Goal: Book appointment/travel/reservation

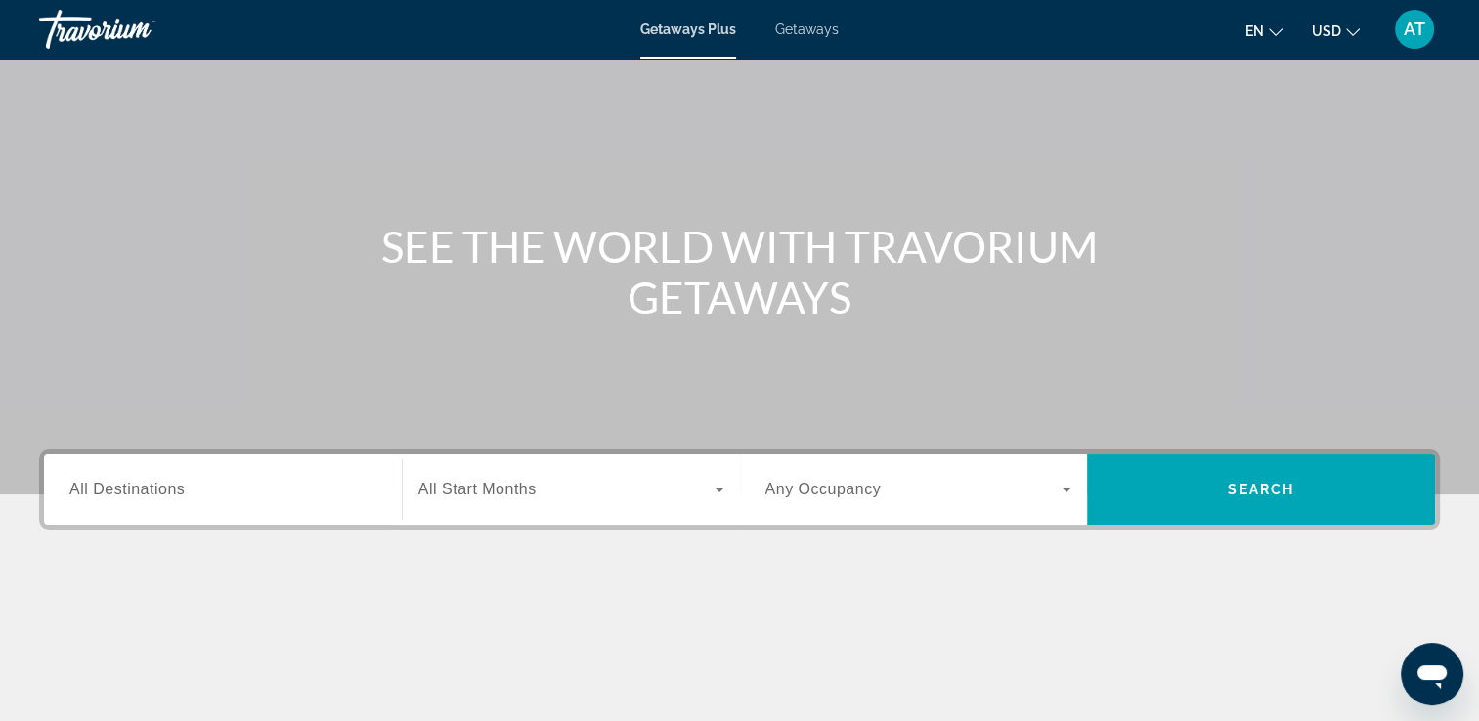
scroll to position [97, 0]
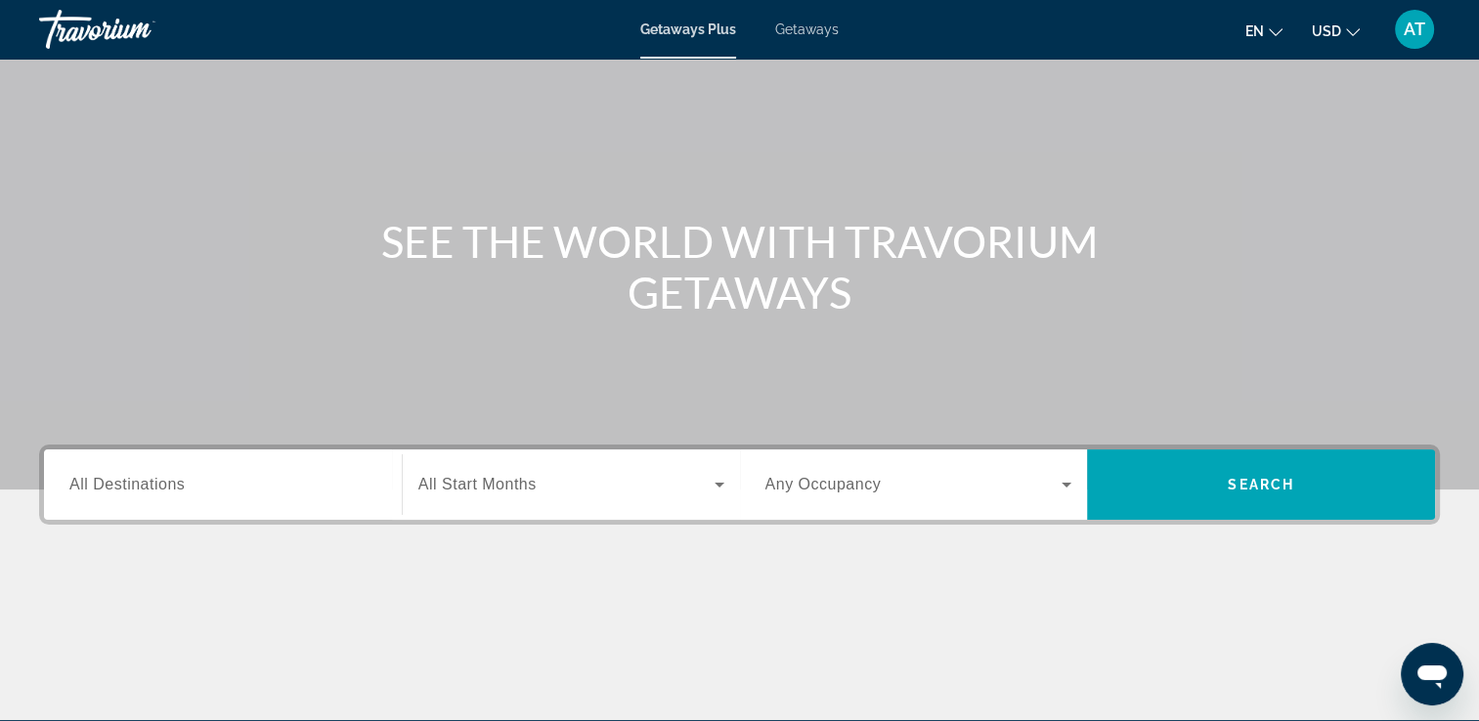
click at [722, 486] on icon "Search widget" at bounding box center [719, 484] width 23 height 23
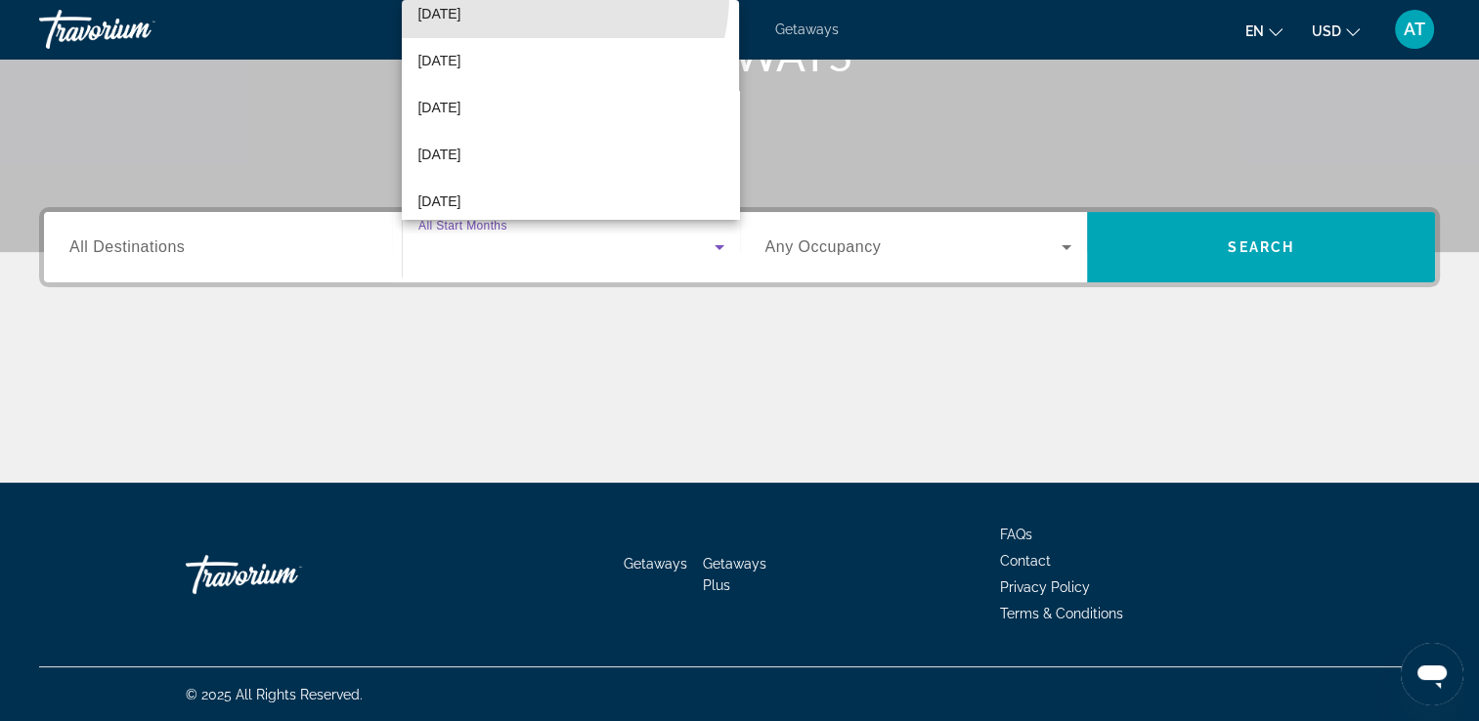
scroll to position [165, 0]
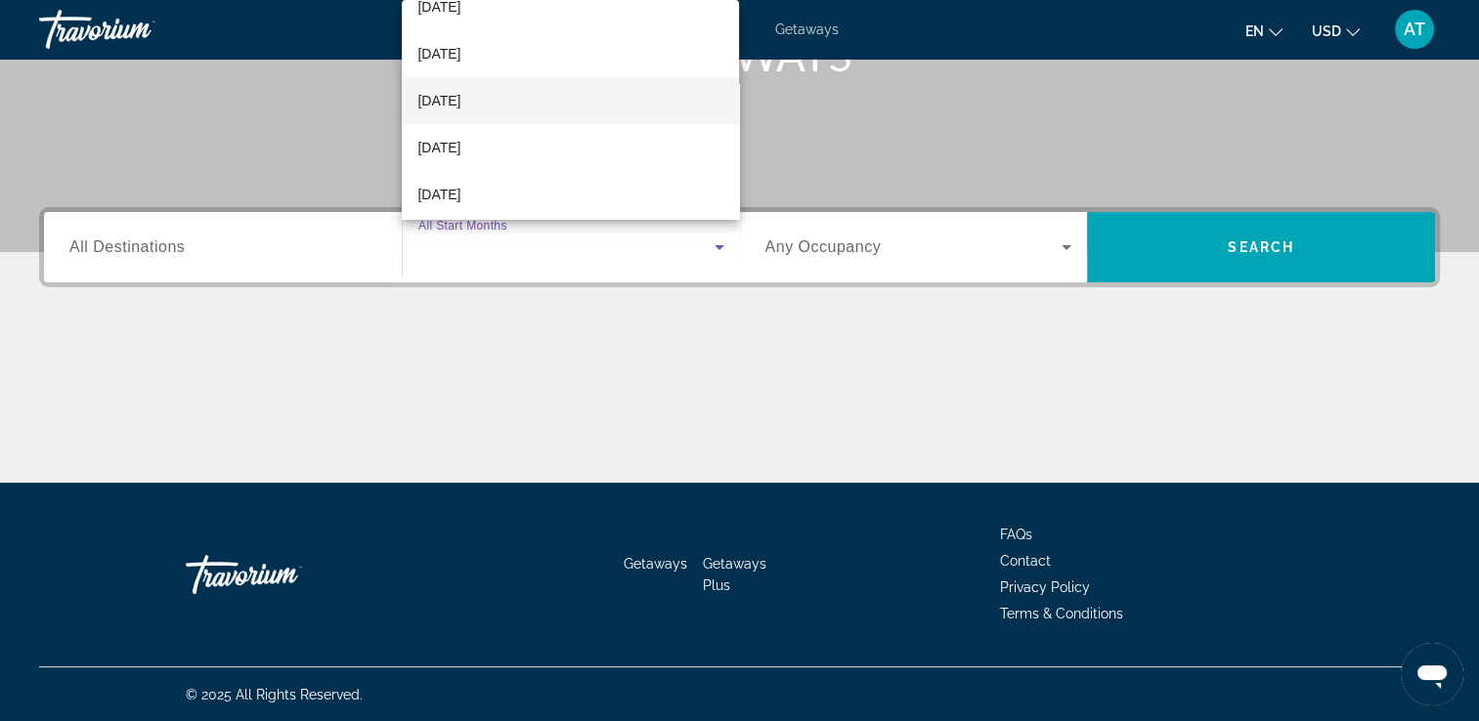
click at [460, 100] on span "[DATE]" at bounding box center [438, 100] width 43 height 23
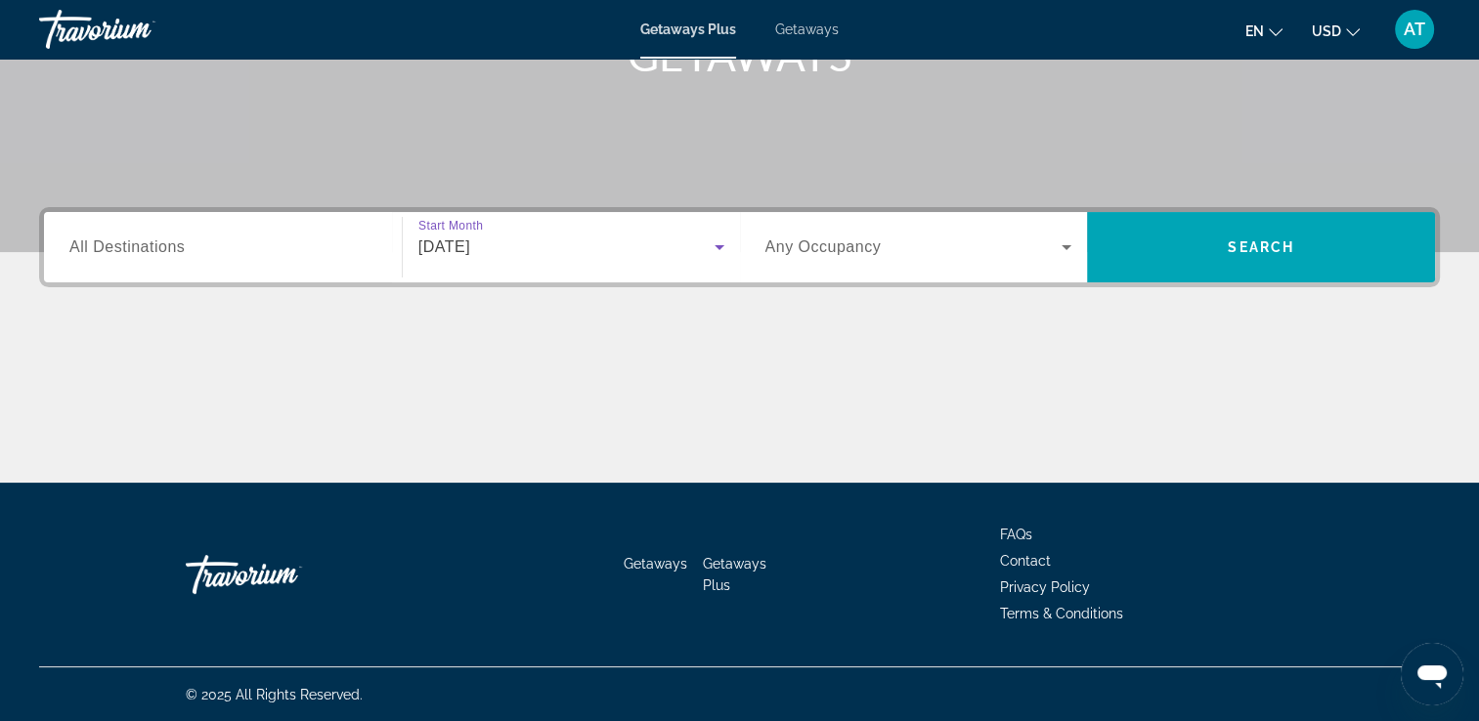
click at [170, 242] on span "All Destinations" at bounding box center [126, 246] width 115 height 17
click at [170, 242] on input "Destination All Destinations" at bounding box center [222, 248] width 307 height 23
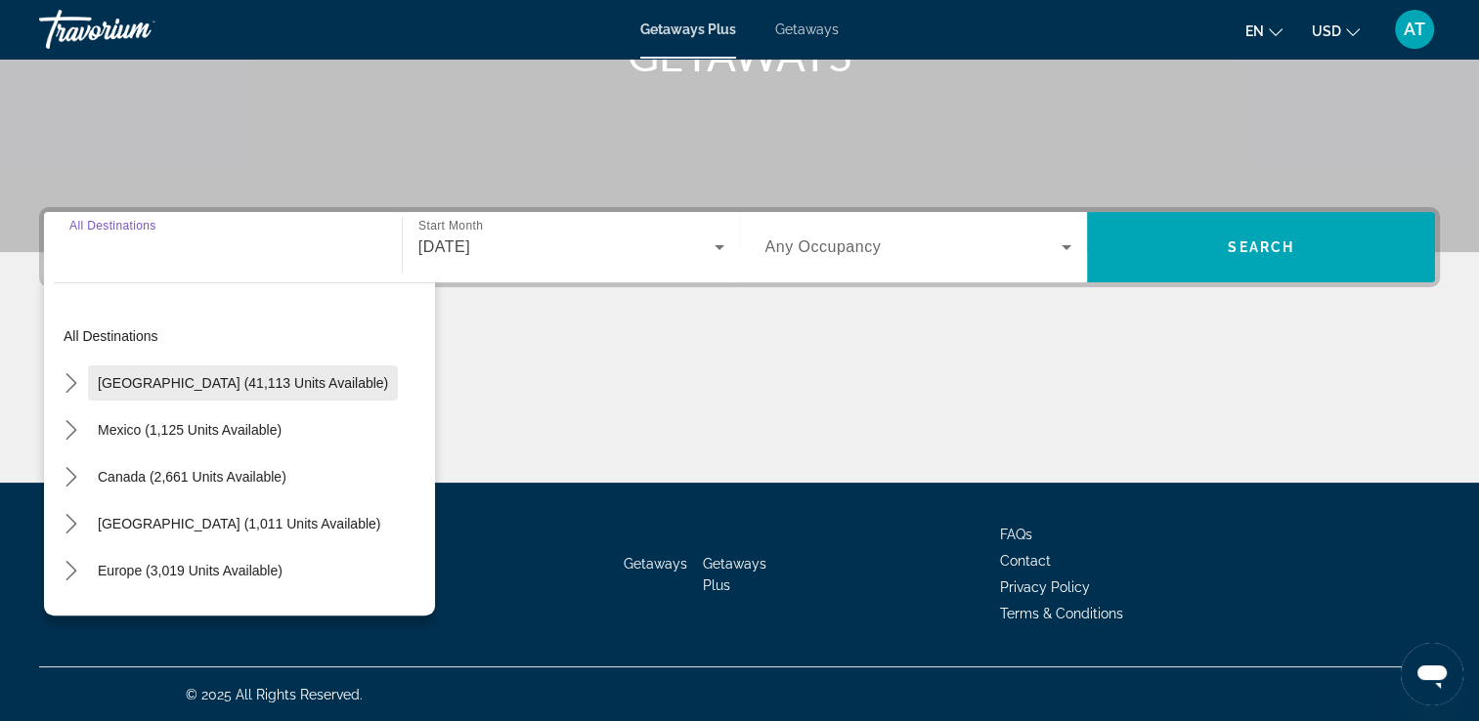
click at [223, 395] on span "Select destination: United States (41,113 units available)" at bounding box center [243, 383] width 310 height 47
type input "**********"
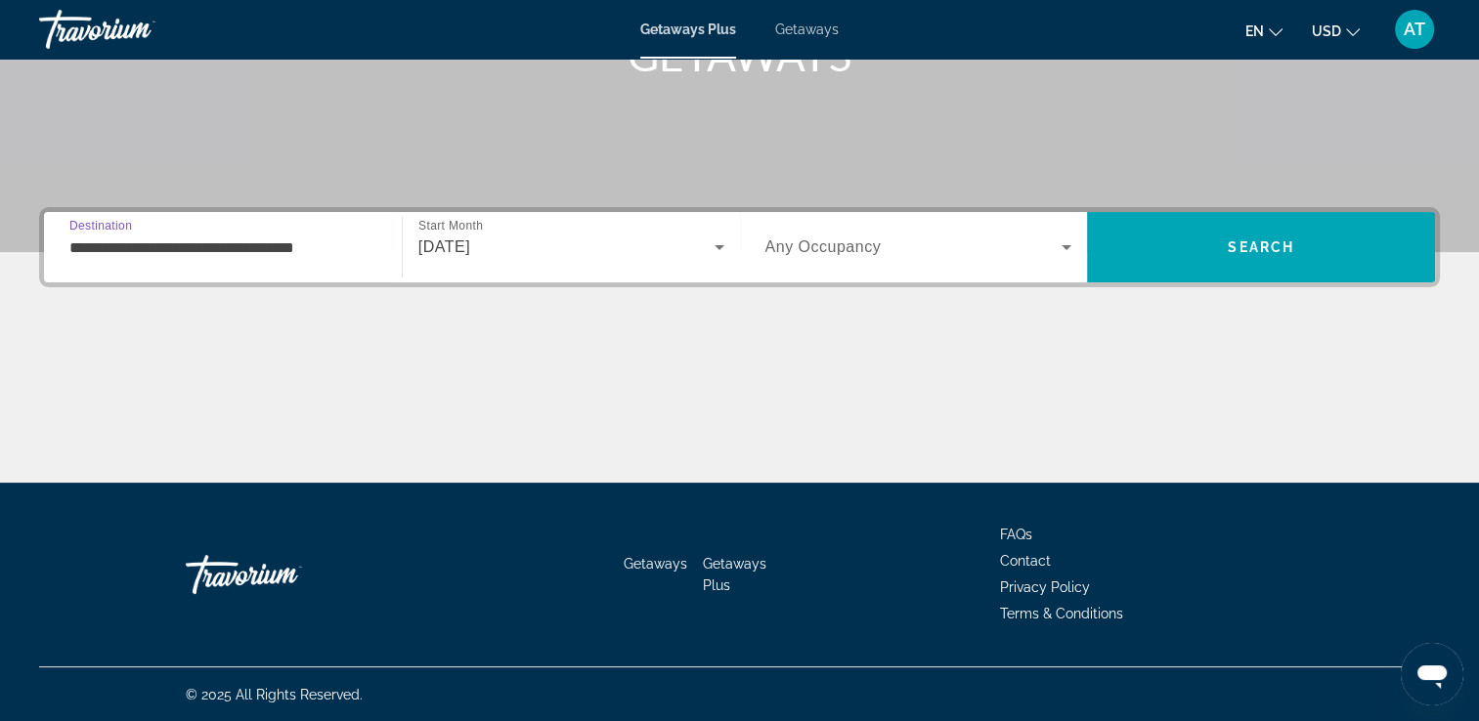
click at [201, 378] on div "Main content" at bounding box center [739, 409] width 1400 height 147
click at [1047, 246] on span "Search widget" at bounding box center [913, 247] width 297 height 23
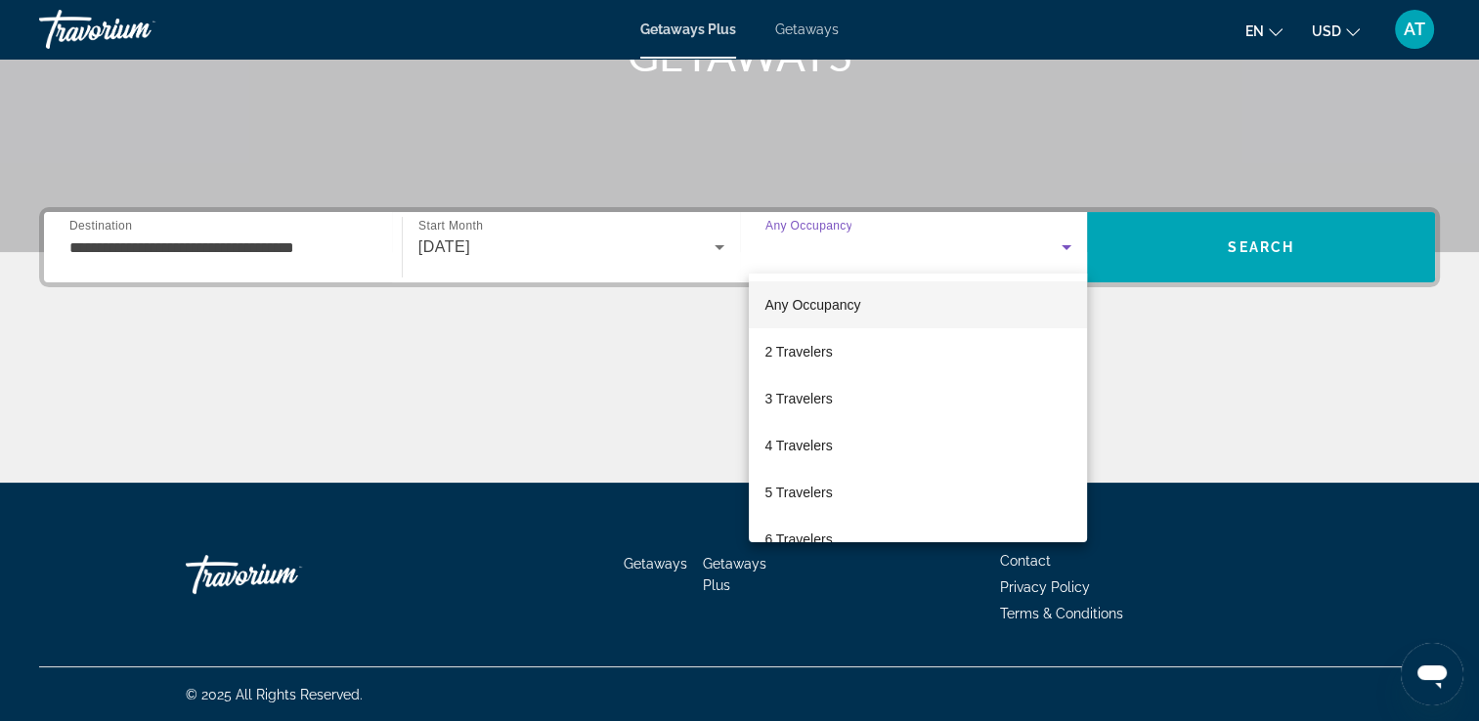
click at [1046, 248] on div at bounding box center [739, 360] width 1479 height 721
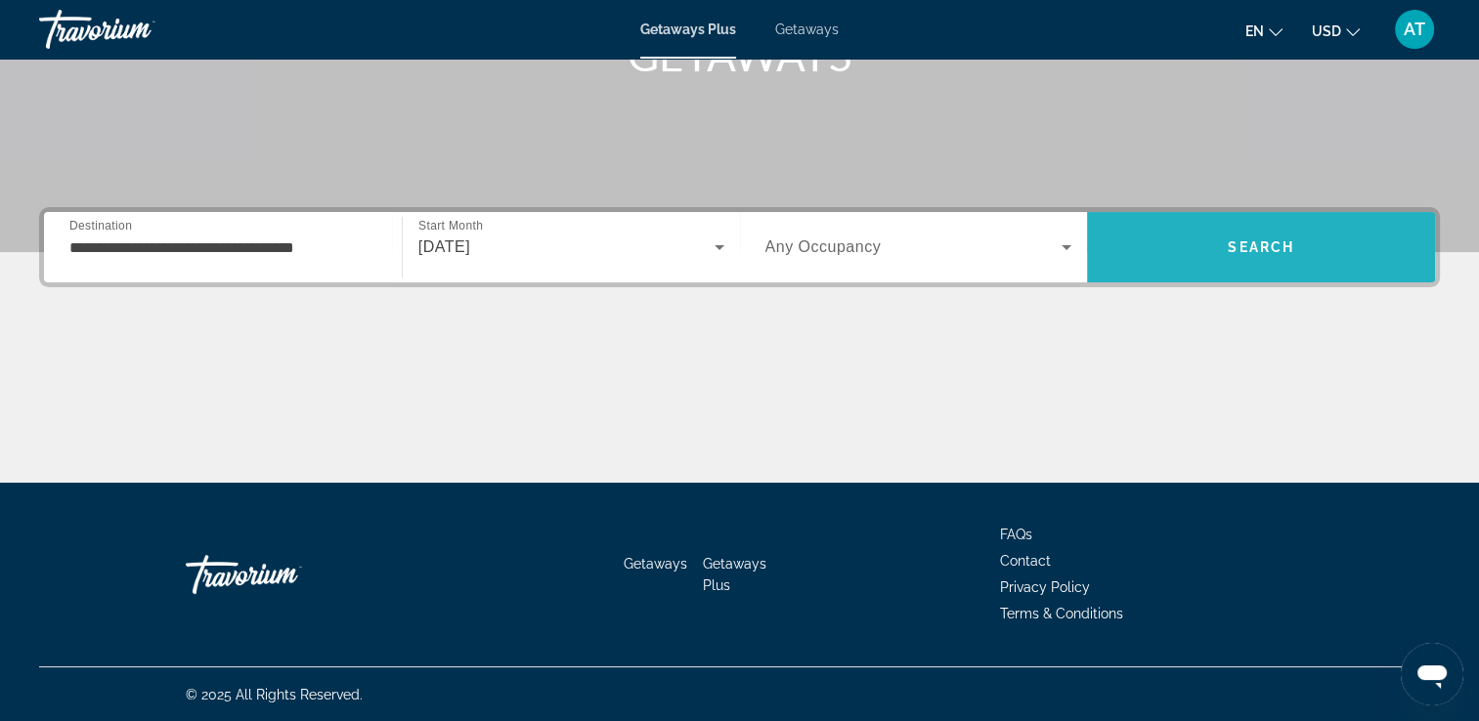
click at [1258, 259] on span "Search" at bounding box center [1261, 247] width 348 height 47
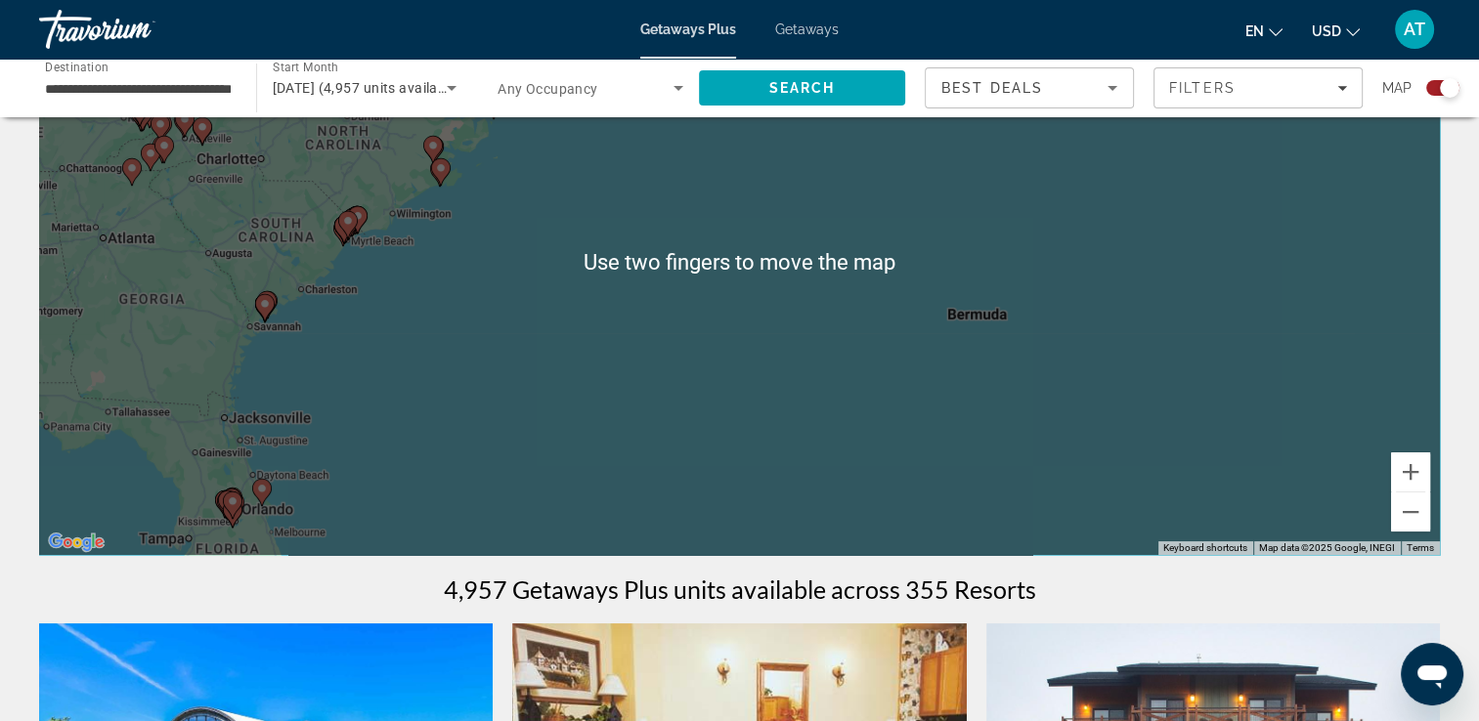
scroll to position [168, 0]
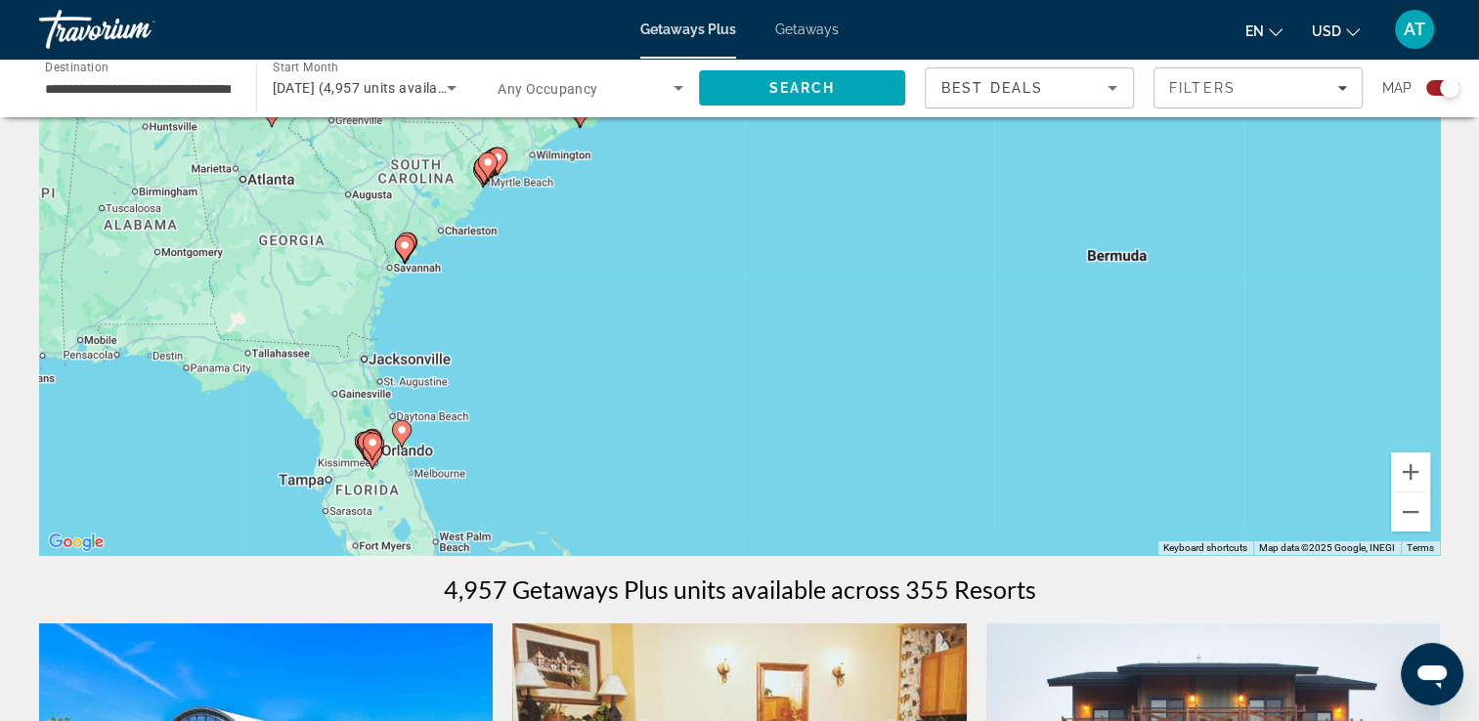
click at [375, 443] on image "Main content" at bounding box center [372, 443] width 12 height 12
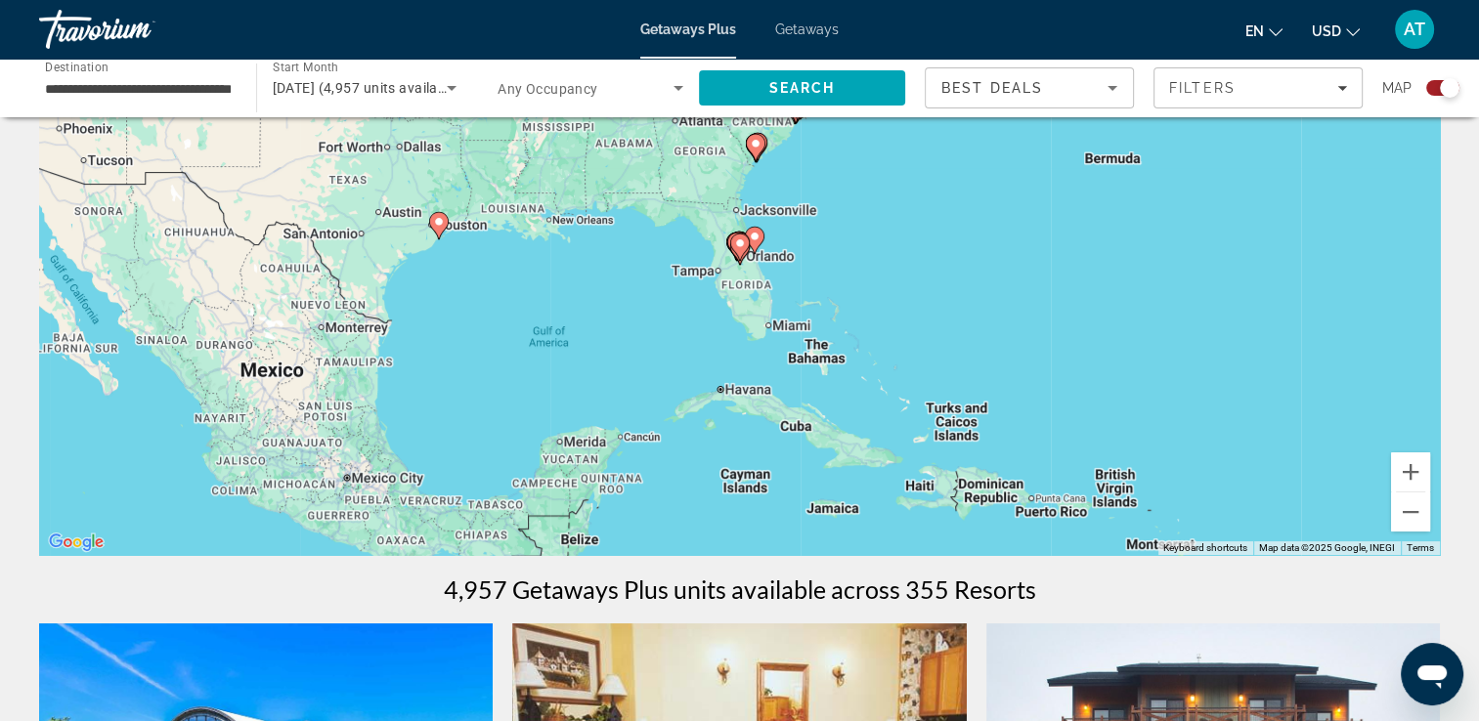
click at [739, 246] on image "Main content" at bounding box center [740, 243] width 12 height 12
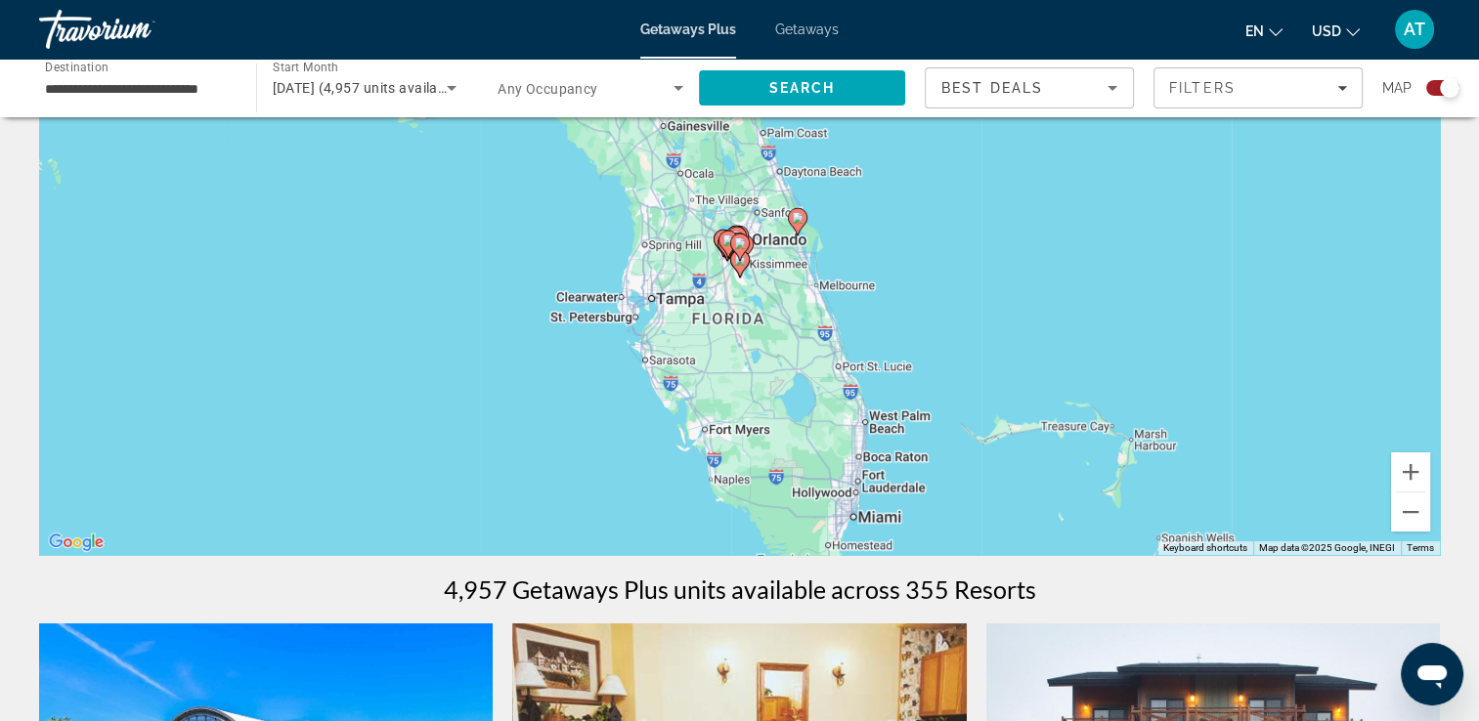
click at [738, 253] on icon "Main content" at bounding box center [739, 247] width 18 height 25
type input "**********"
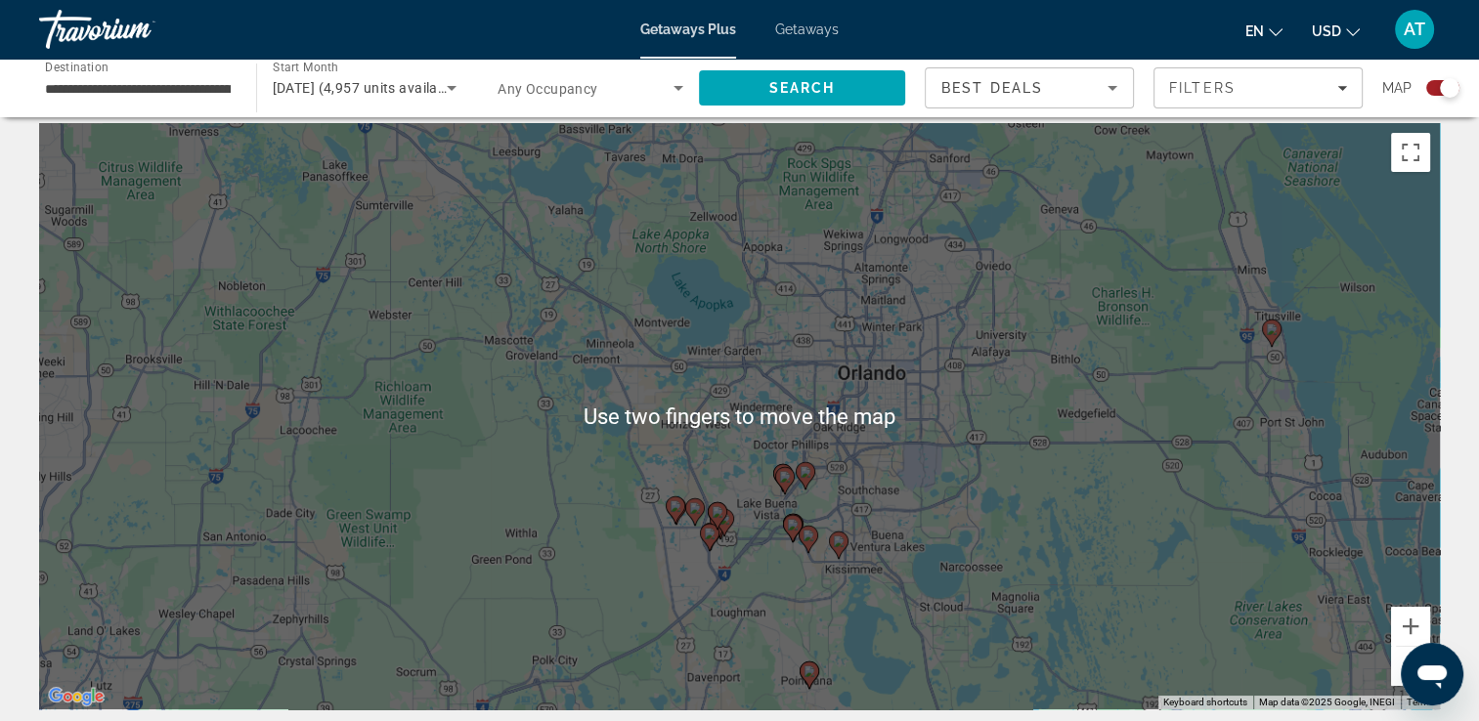
scroll to position [25, 0]
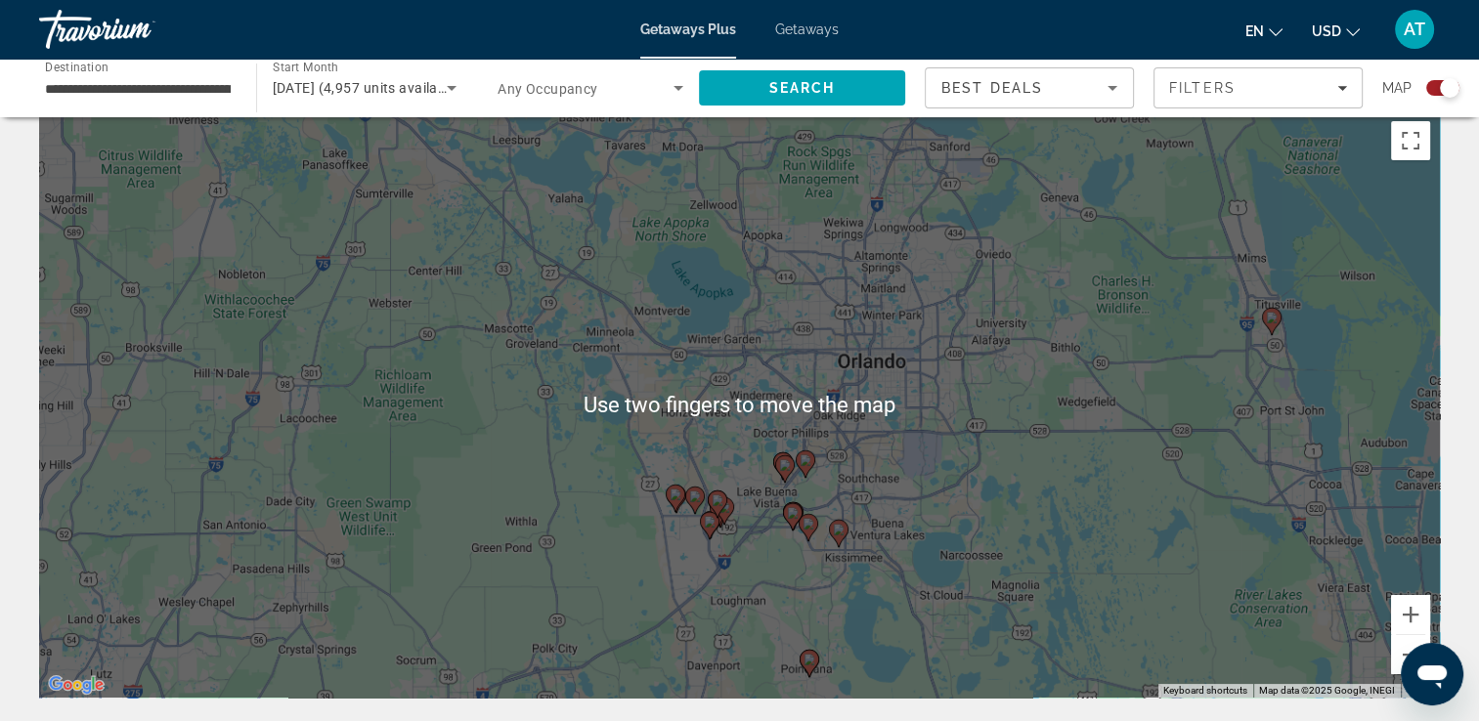
click at [804, 459] on image "Main content" at bounding box center [805, 460] width 12 height 12
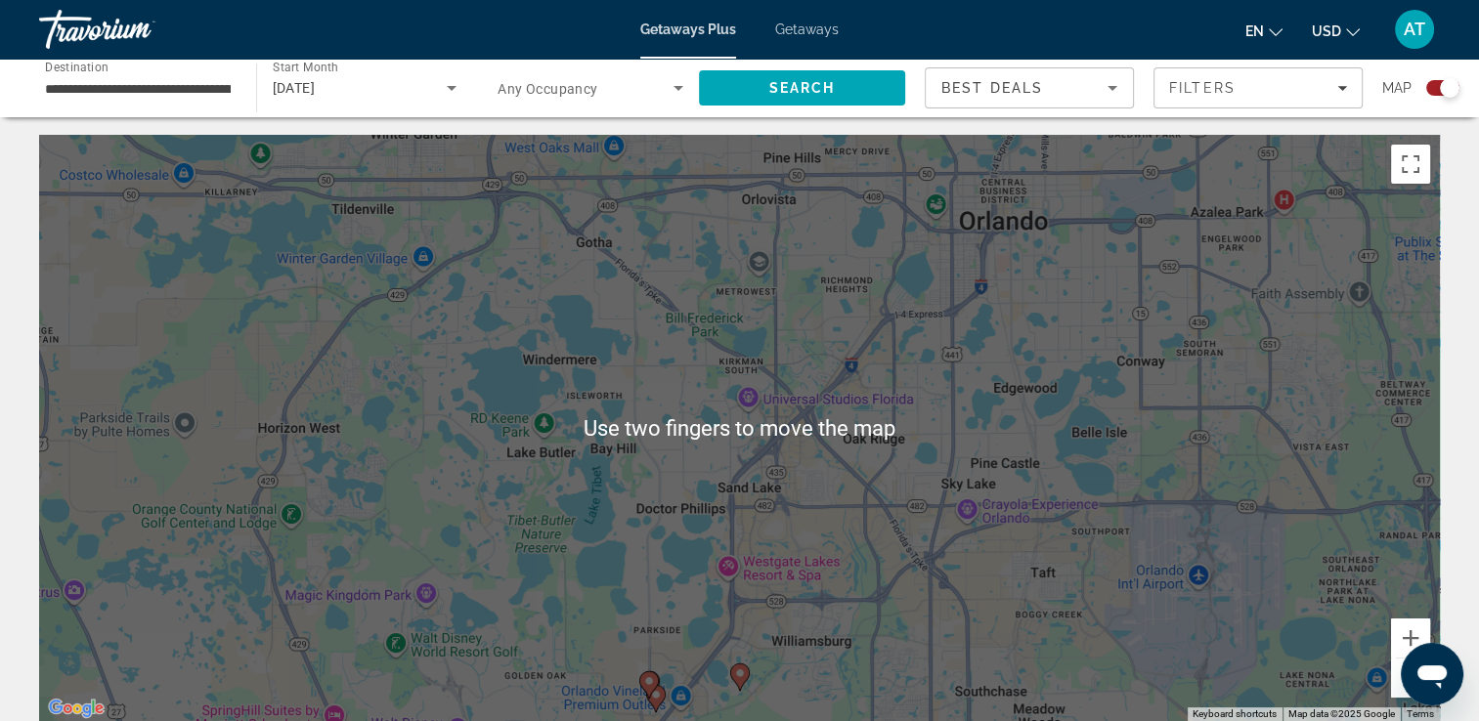
scroll to position [0, 0]
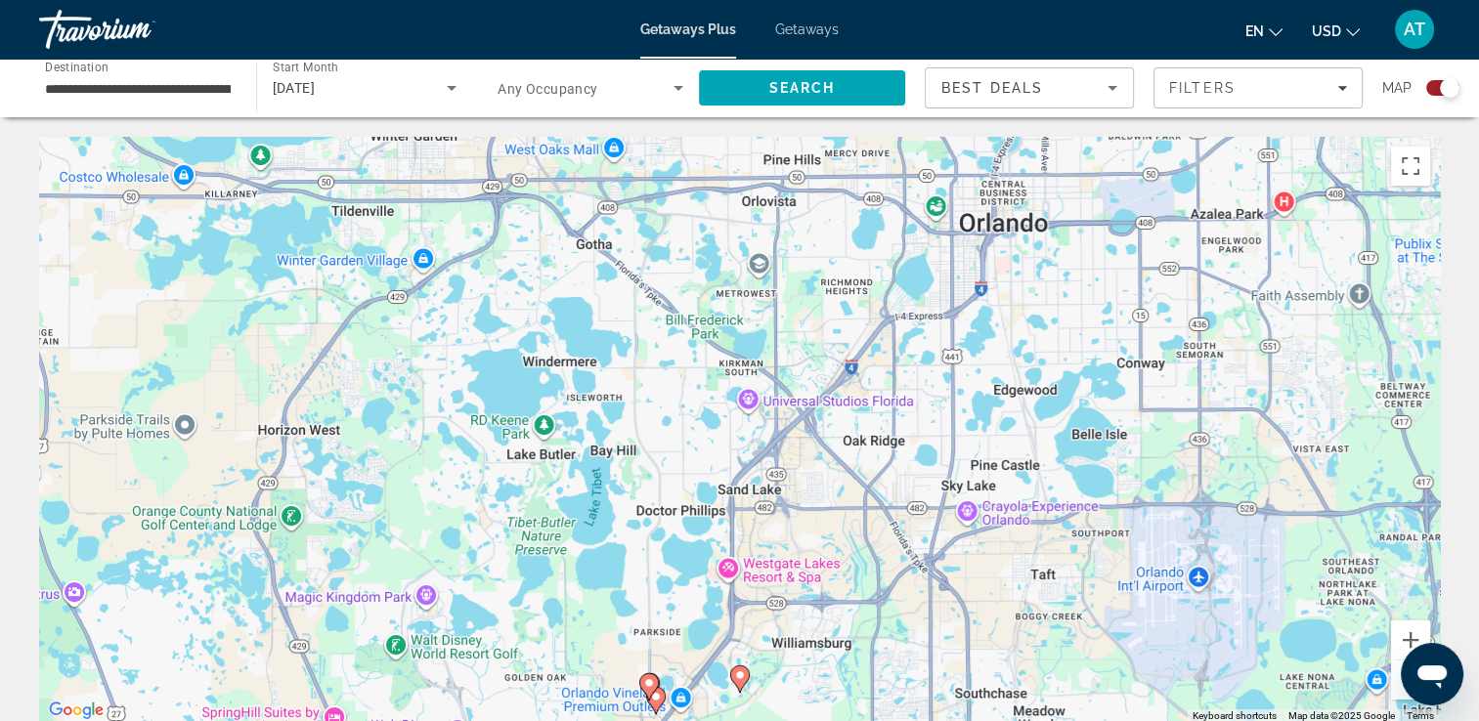
click at [1015, 345] on div "To navigate, press the arrow keys. To activate drag with keyboard, press Alt + …" at bounding box center [739, 430] width 1400 height 586
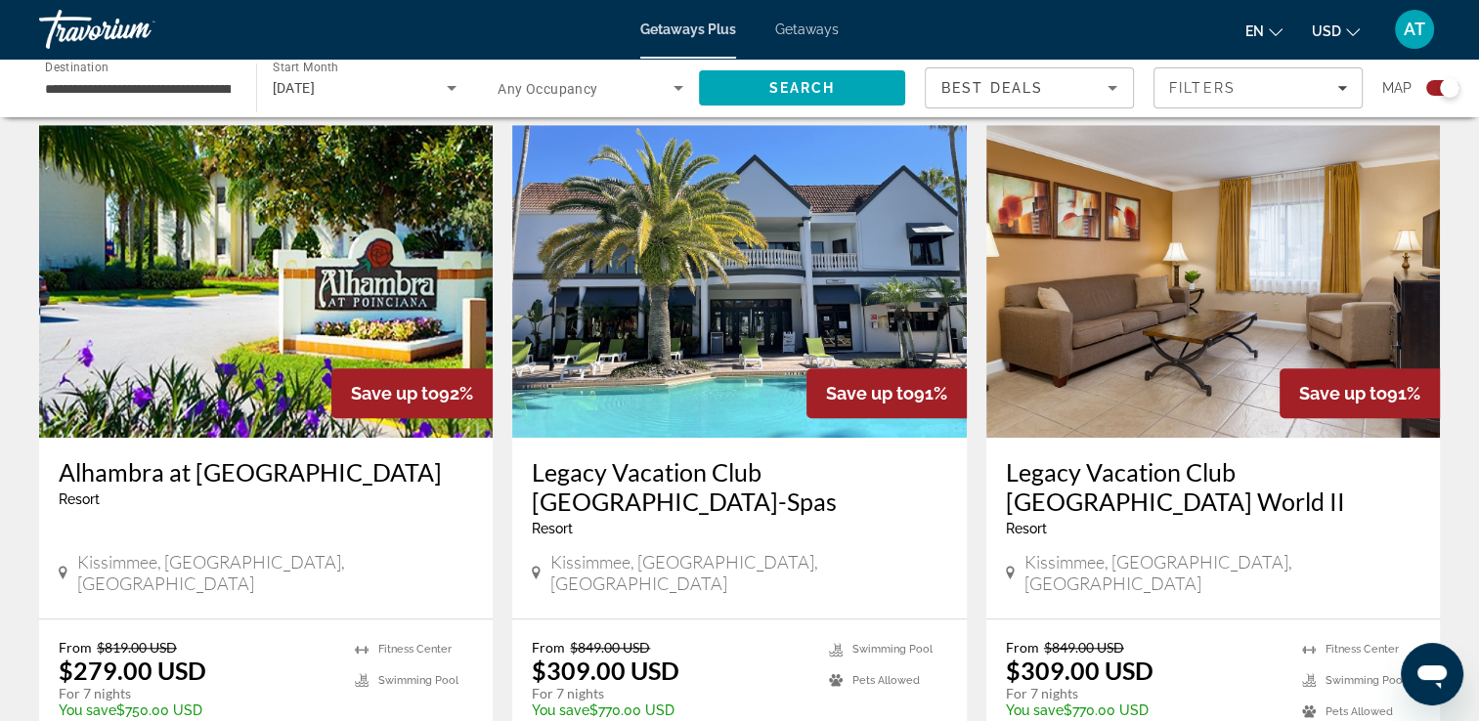
scroll to position [1412, 0]
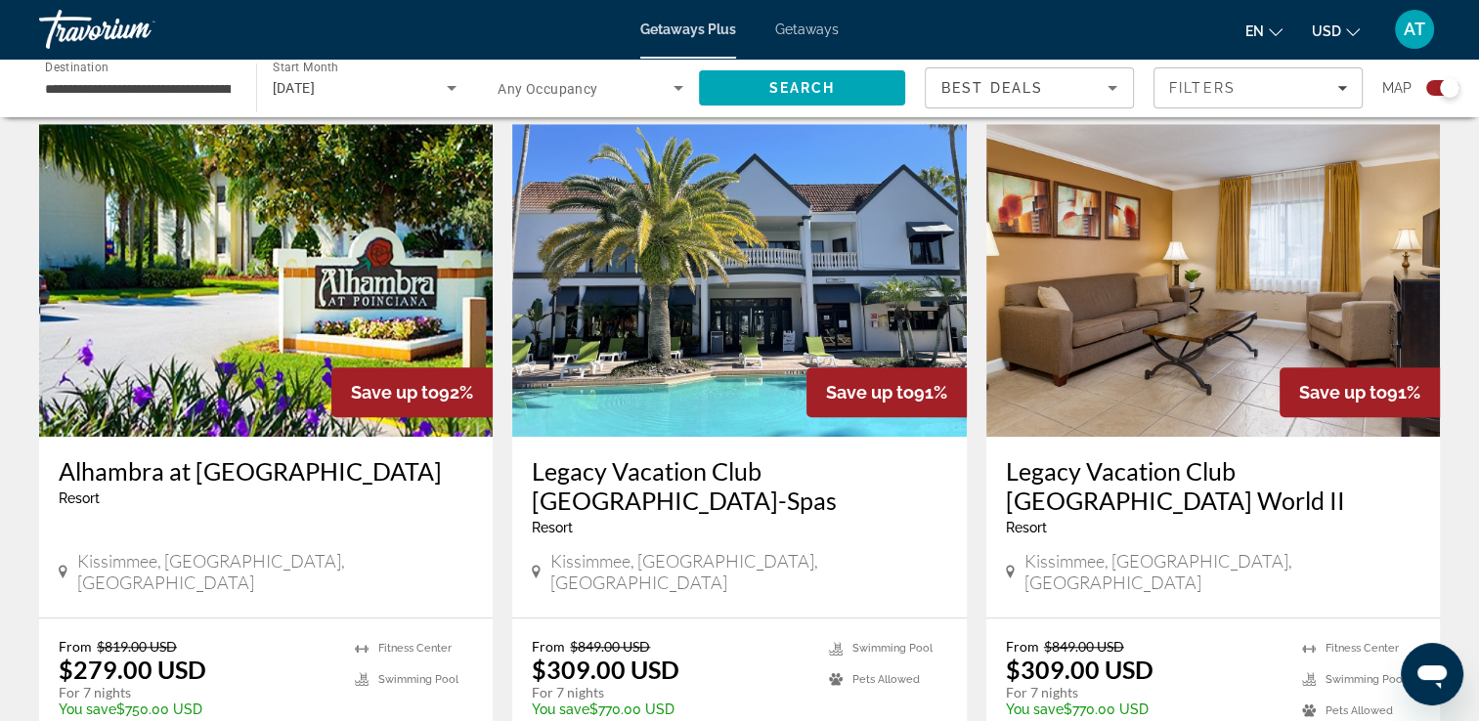
click at [813, 30] on span "Getaways" at bounding box center [807, 30] width 64 height 16
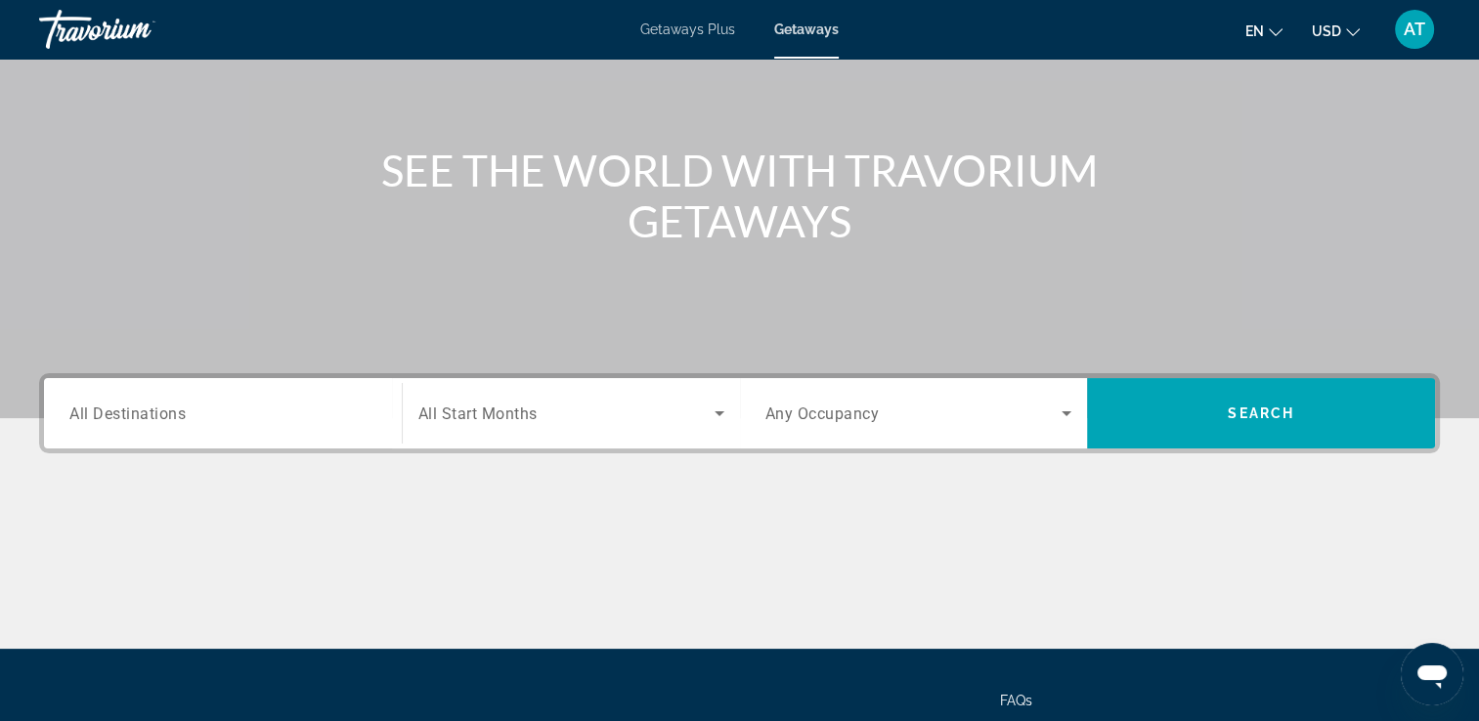
scroll to position [166, 0]
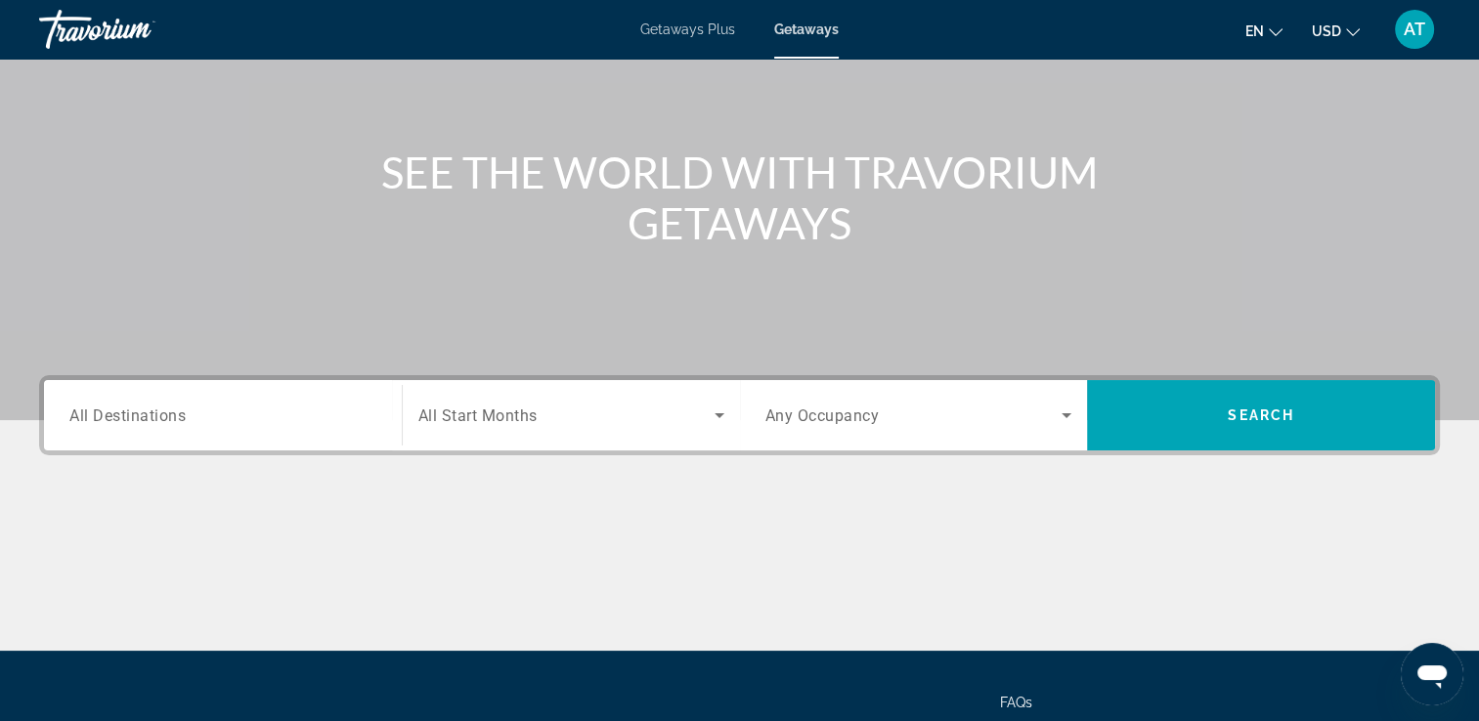
click at [544, 418] on span "Search widget" at bounding box center [566, 415] width 296 height 23
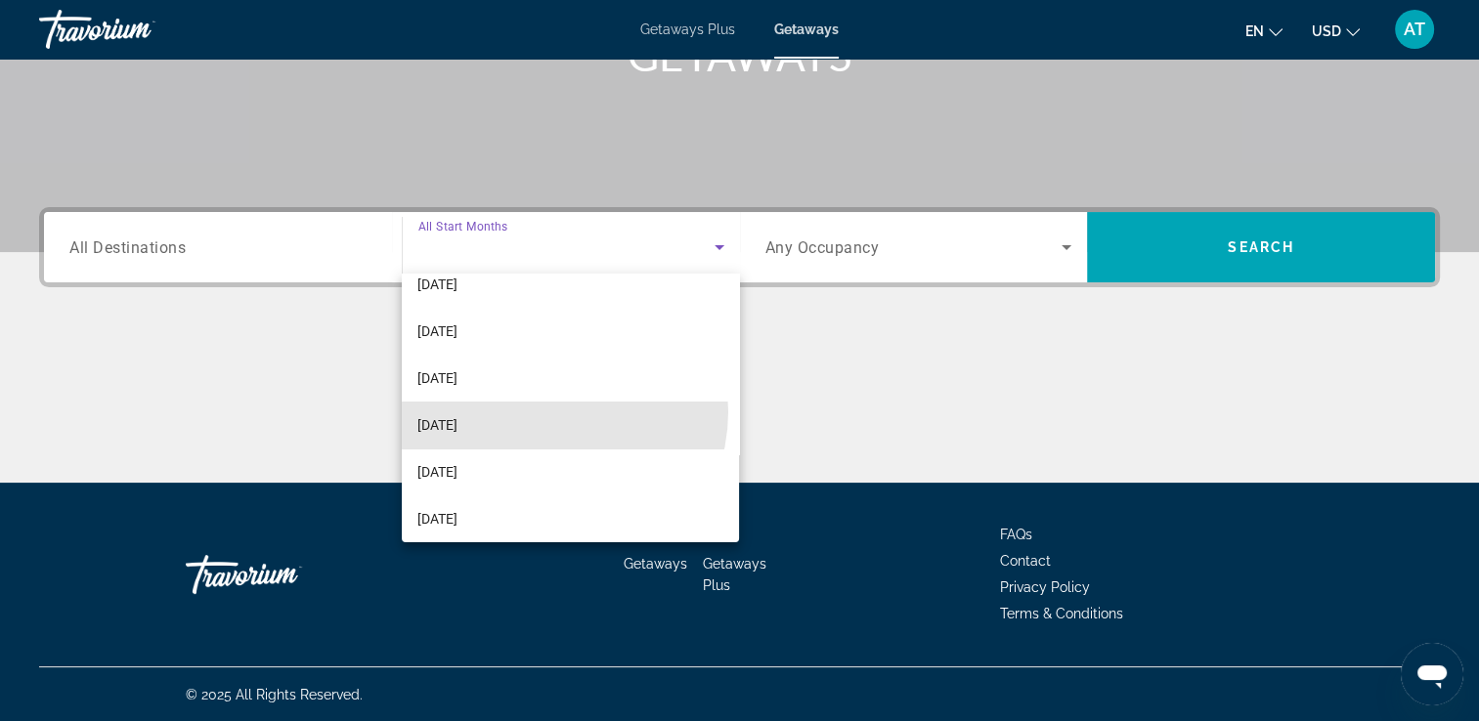
scroll to position [114, 0]
click at [526, 438] on mat-option "[DATE]" at bounding box center [570, 425] width 337 height 47
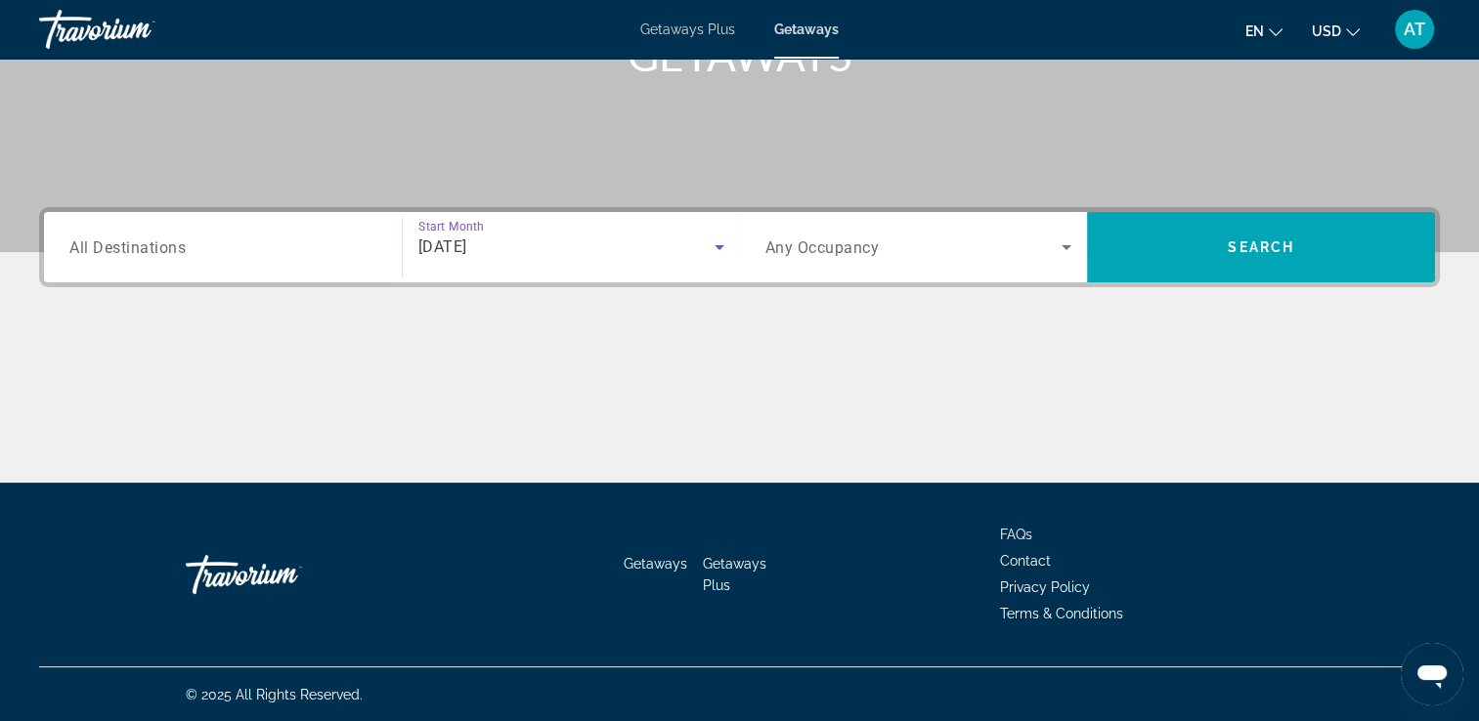
click at [260, 242] on input "Destination All Destinations" at bounding box center [222, 248] width 307 height 23
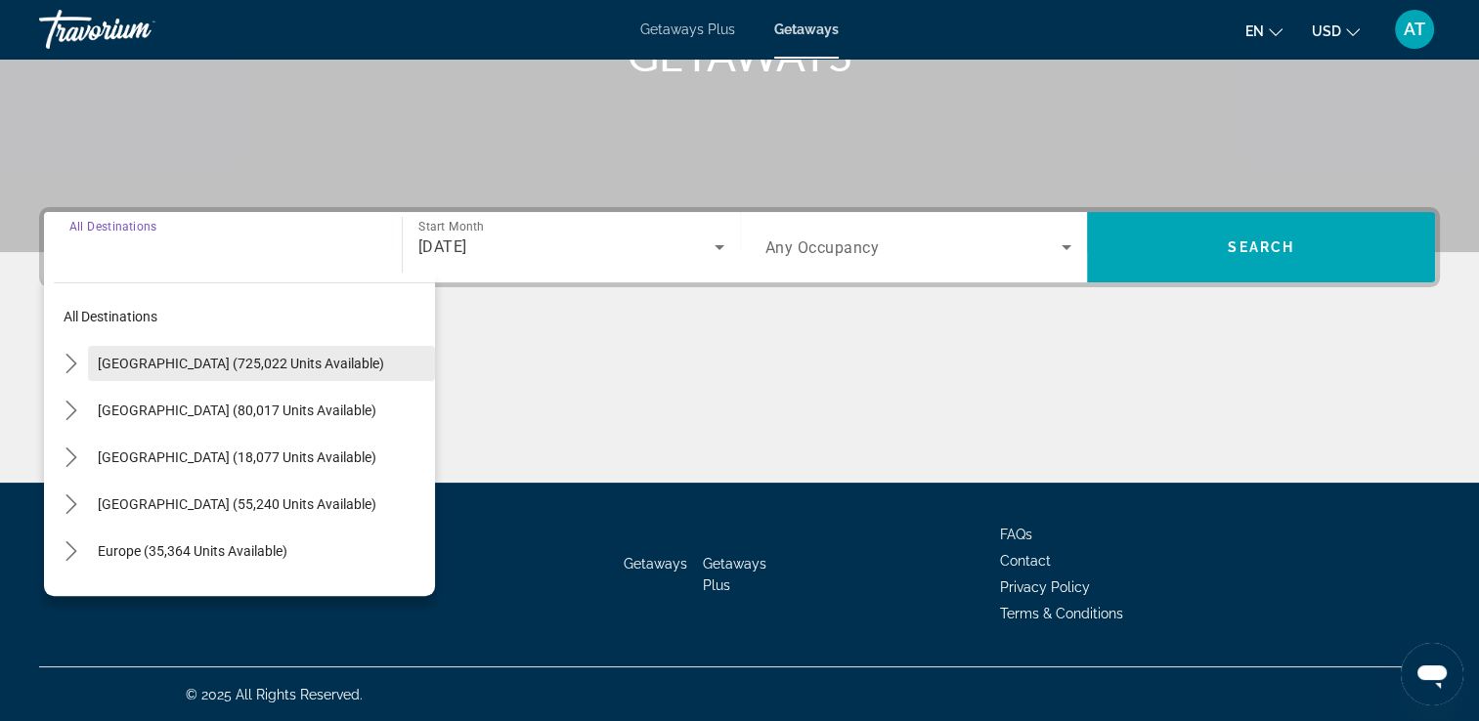
click at [260, 369] on span "[GEOGRAPHIC_DATA] (725,022 units available)" at bounding box center [241, 364] width 286 height 16
type input "**********"
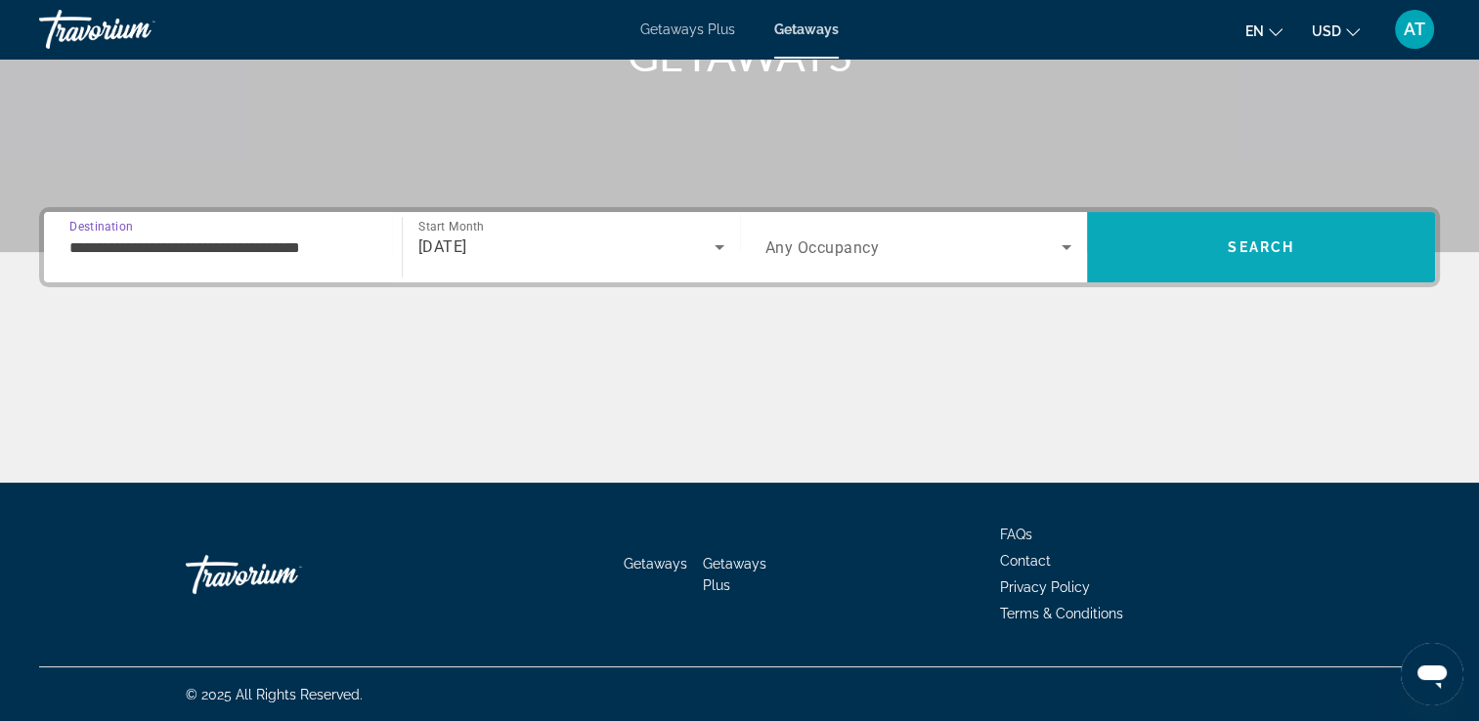
click at [1268, 256] on span "Search" at bounding box center [1261, 247] width 348 height 47
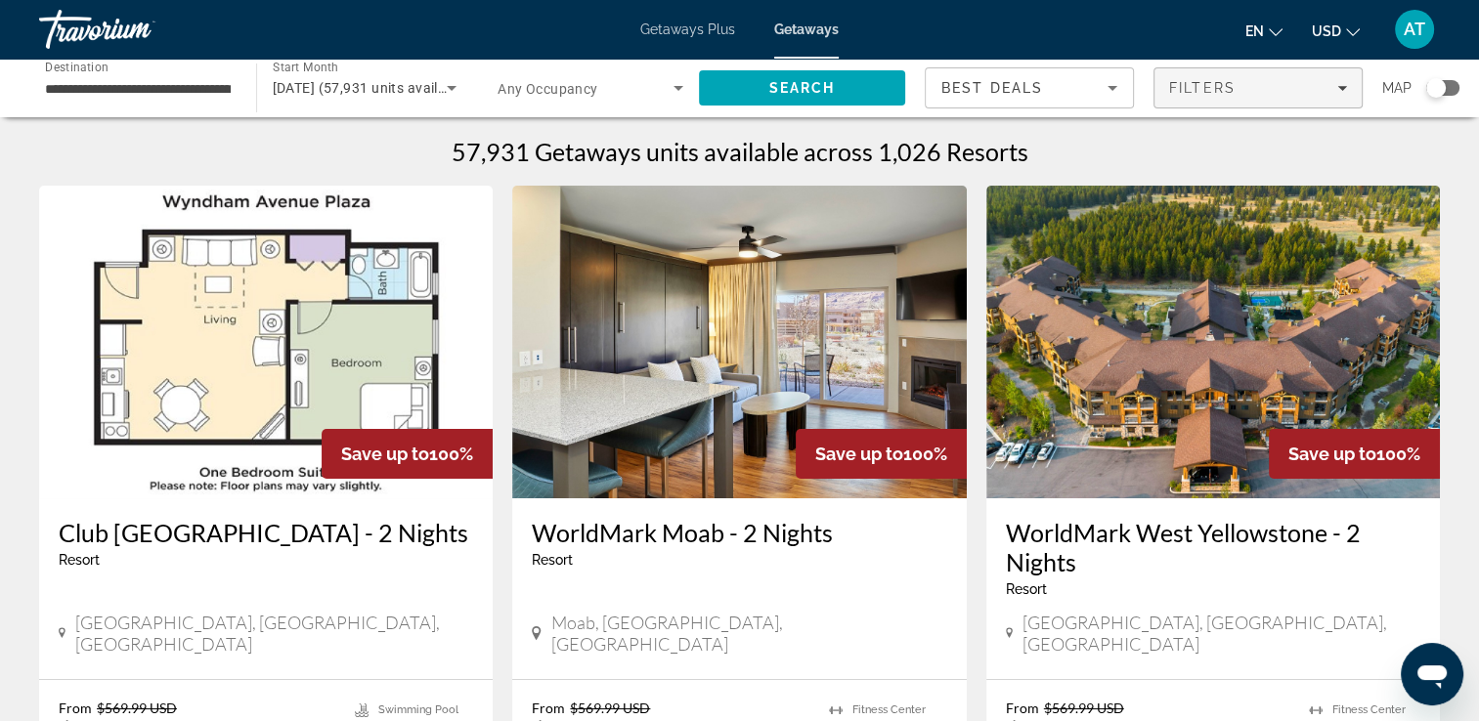
click at [1345, 90] on icon "Filters" at bounding box center [1342, 88] width 10 height 10
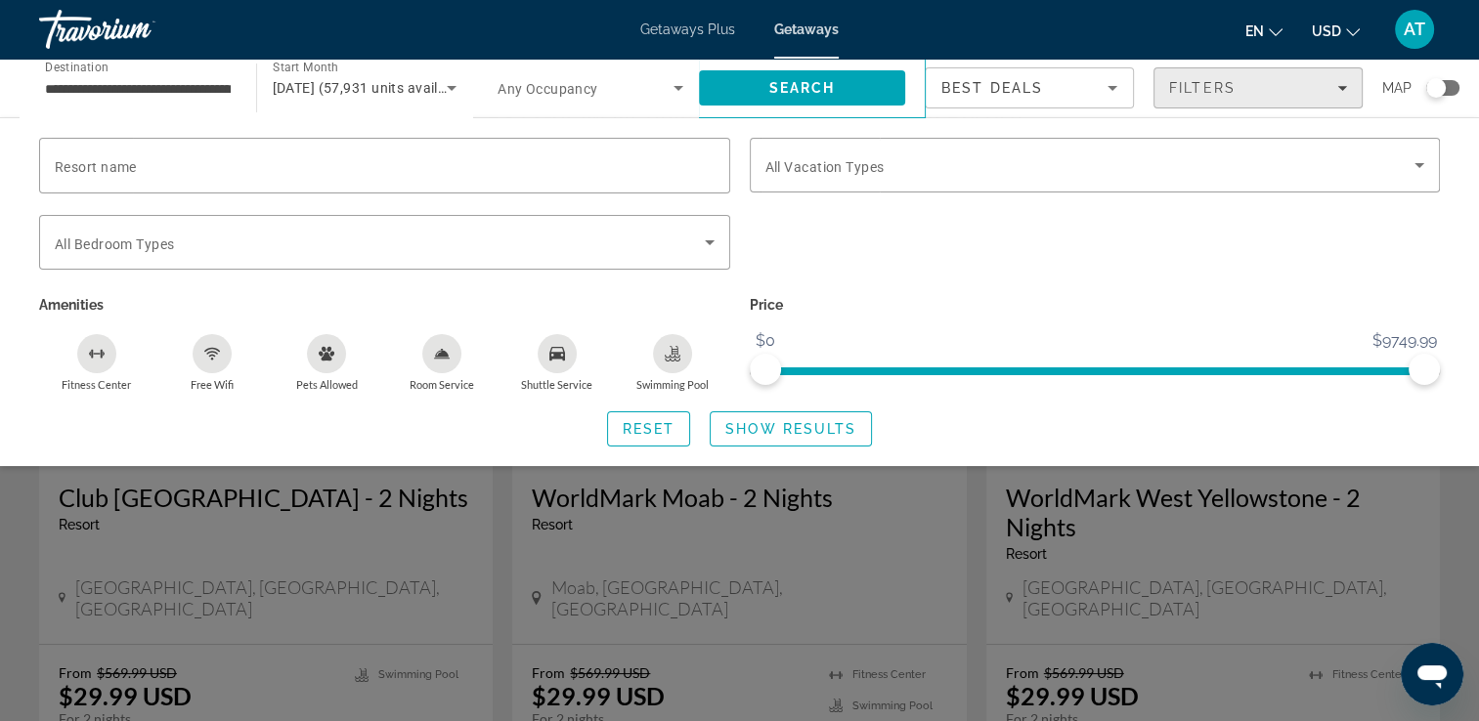
scroll to position [28, 0]
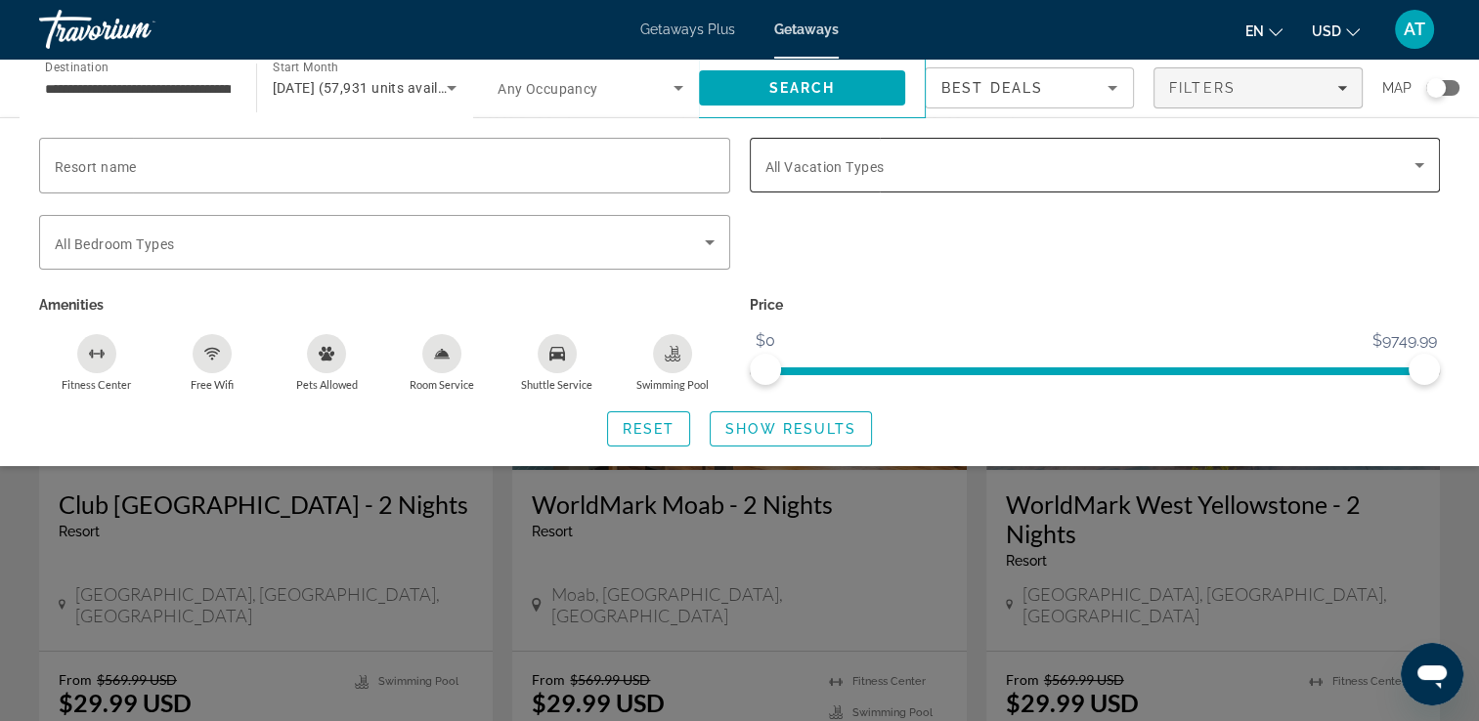
click at [1418, 164] on icon "Search widget" at bounding box center [1419, 165] width 10 height 5
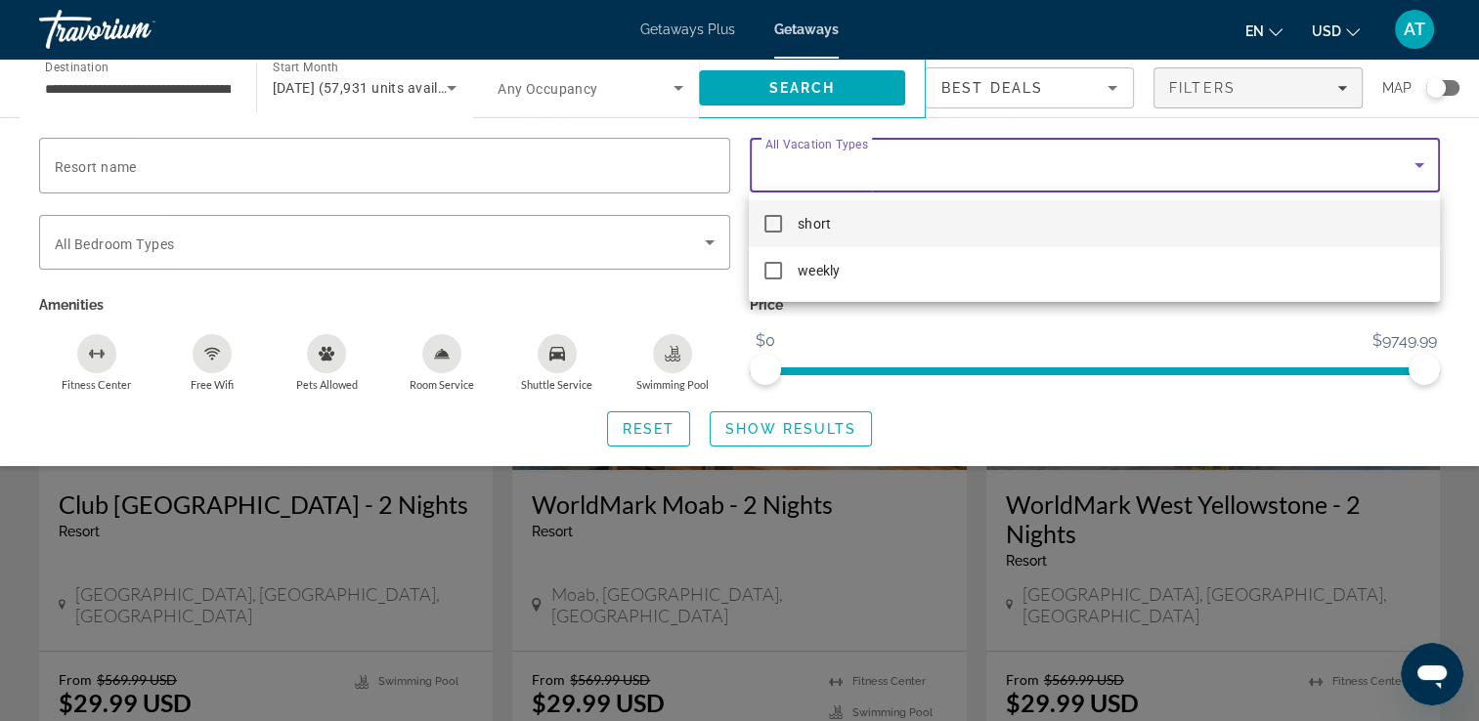
click at [778, 229] on mat-pseudo-checkbox at bounding box center [773, 224] width 18 height 18
click at [840, 87] on div at bounding box center [739, 360] width 1479 height 721
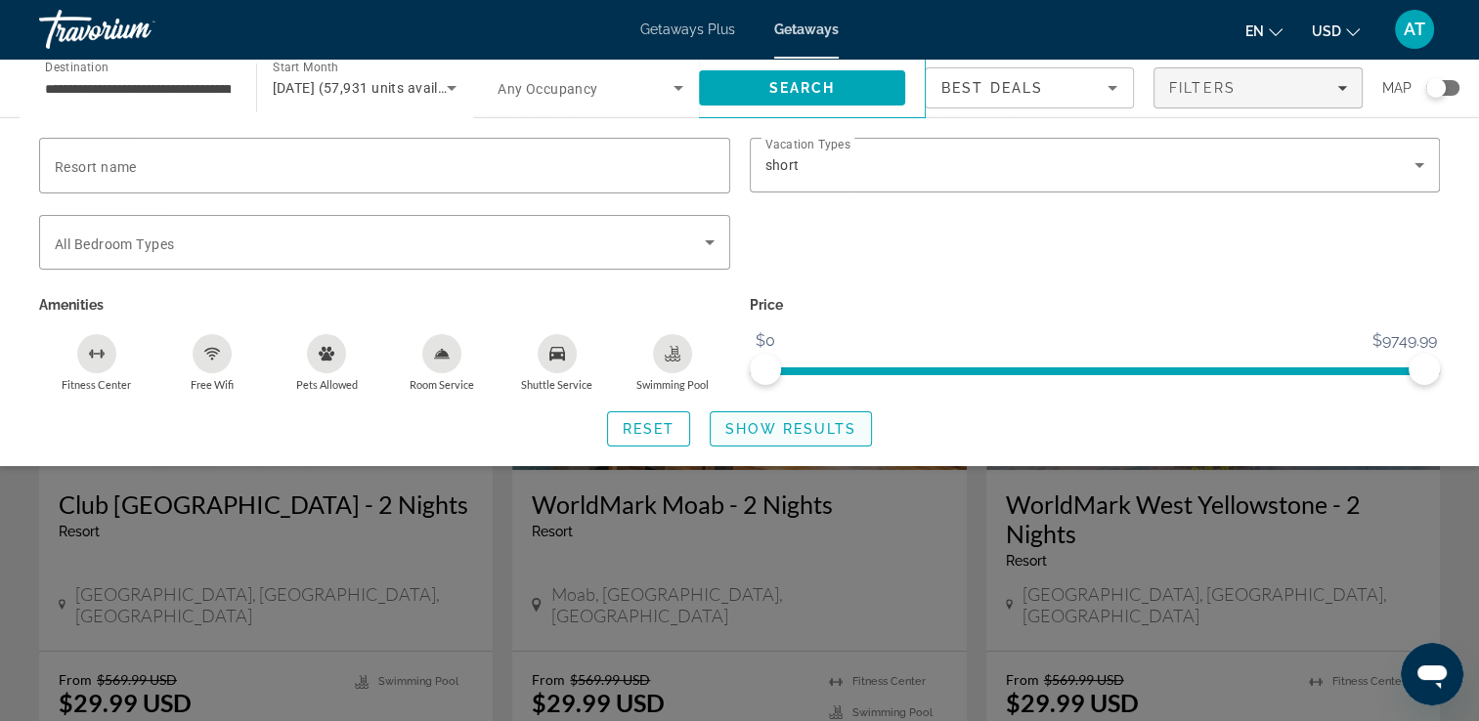
click at [814, 432] on span "Show Results" at bounding box center [790, 429] width 131 height 16
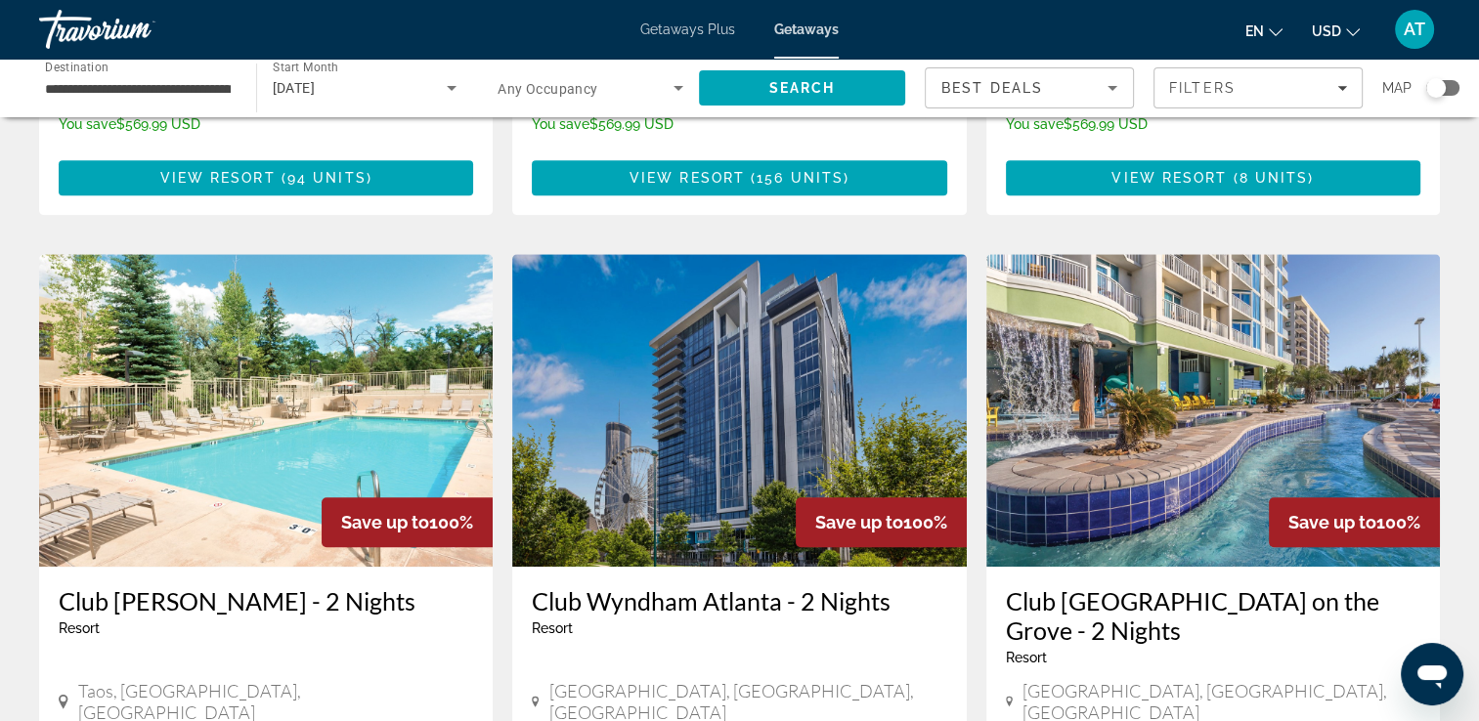
scroll to position [1353, 0]
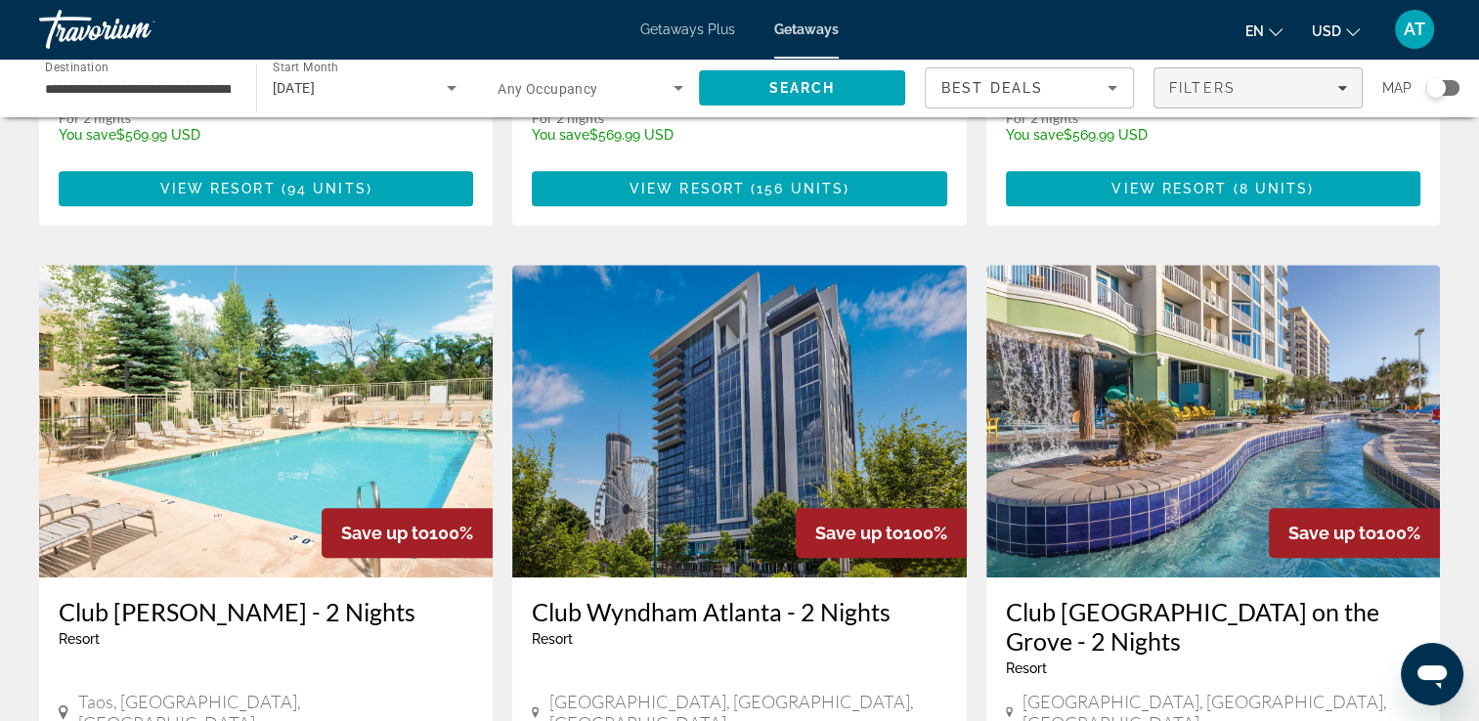
click at [1306, 94] on div "Filters" at bounding box center [1258, 88] width 178 height 16
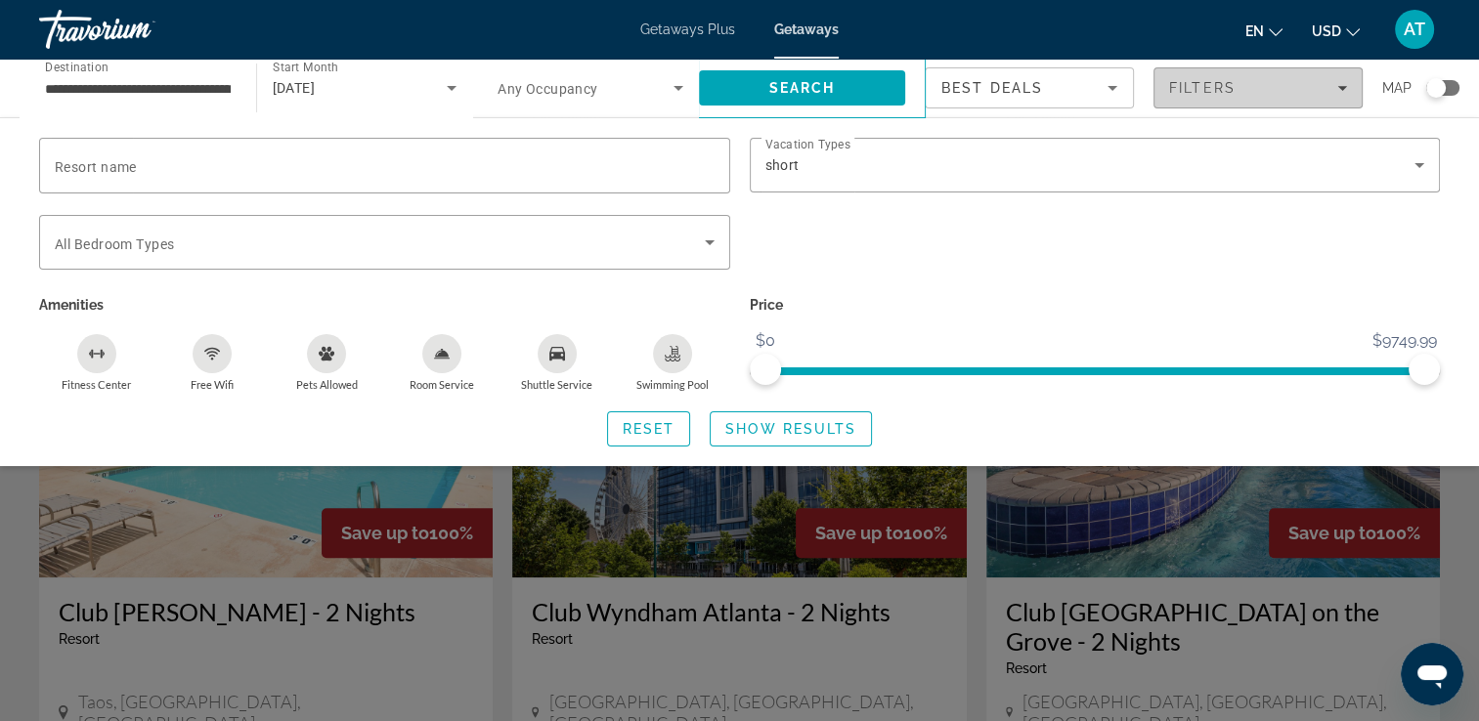
click at [1328, 84] on div "Filters" at bounding box center [1258, 88] width 178 height 16
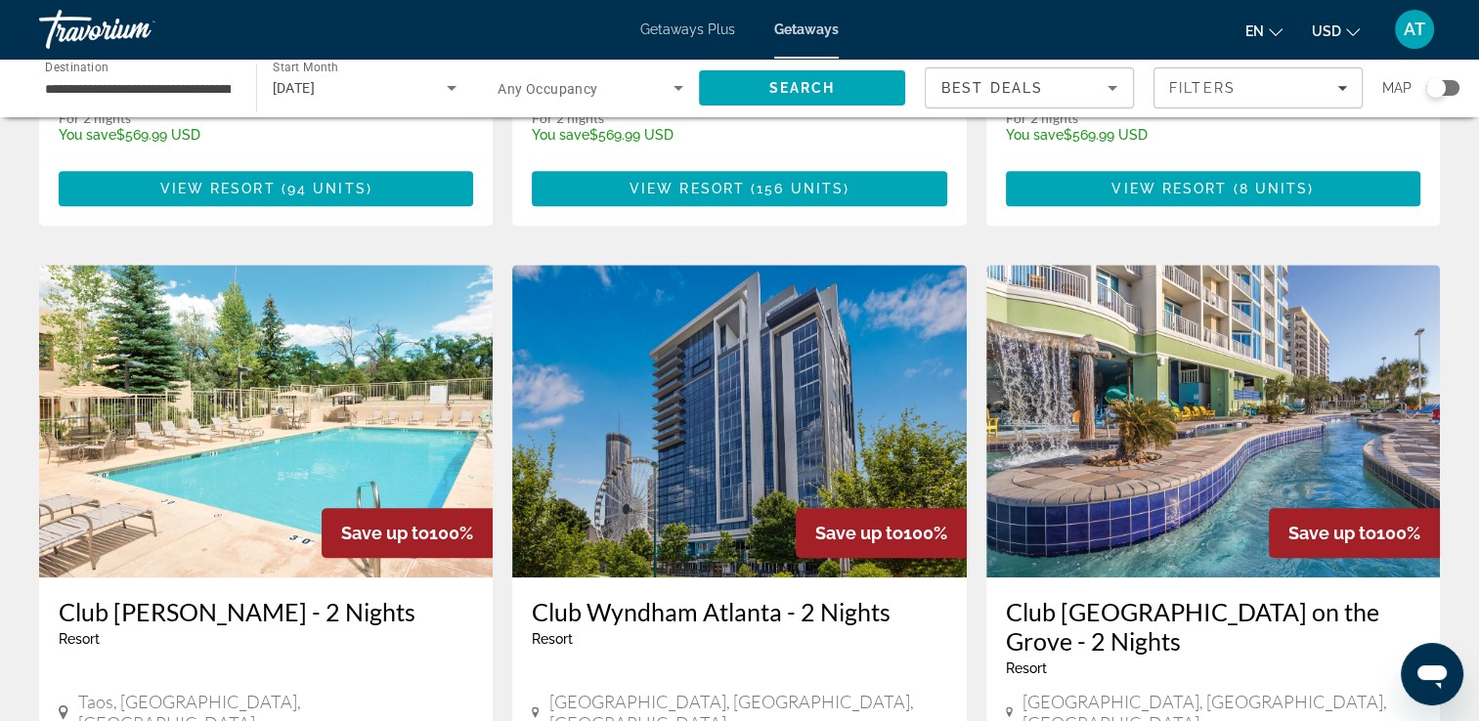
click at [1426, 94] on div "Search widget" at bounding box center [1435, 88] width 48 height 16
click at [1442, 90] on div "Search widget" at bounding box center [1450, 88] width 20 height 20
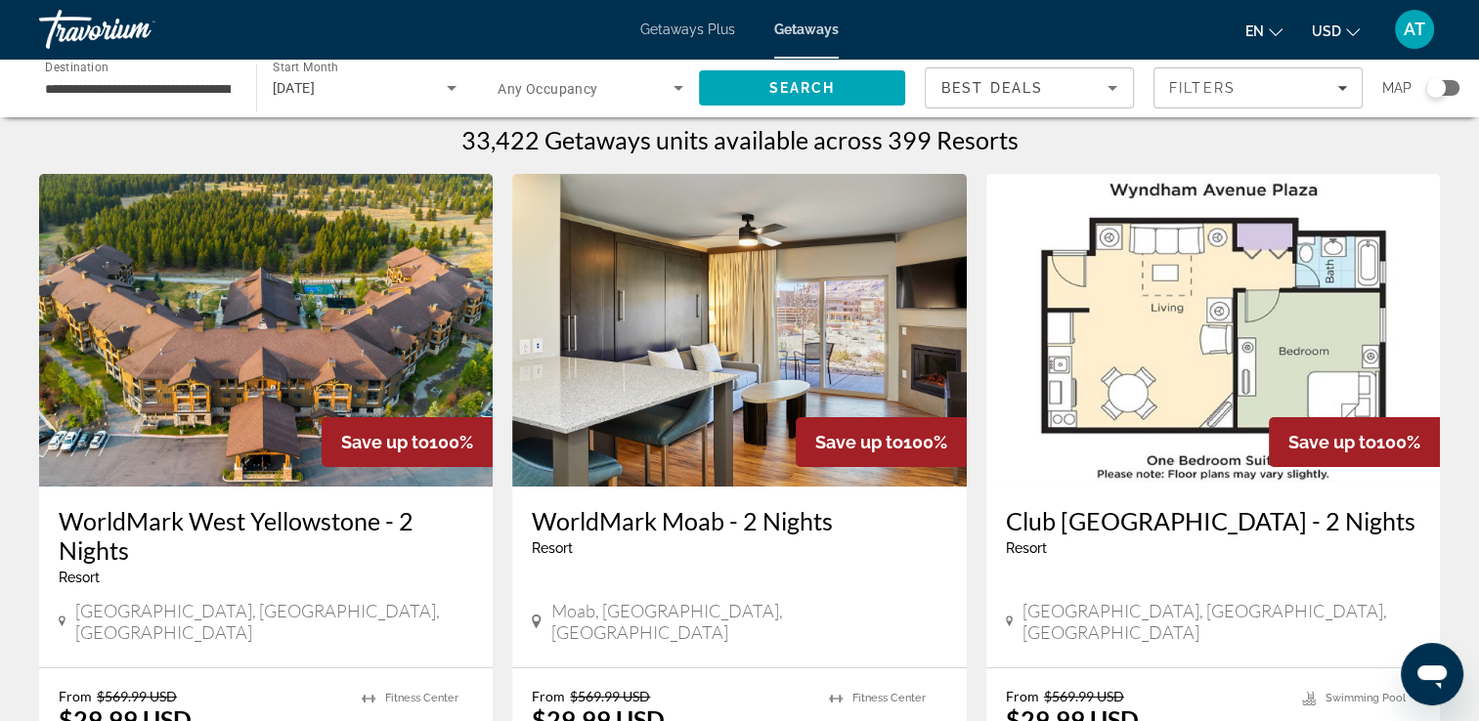
scroll to position [0, 0]
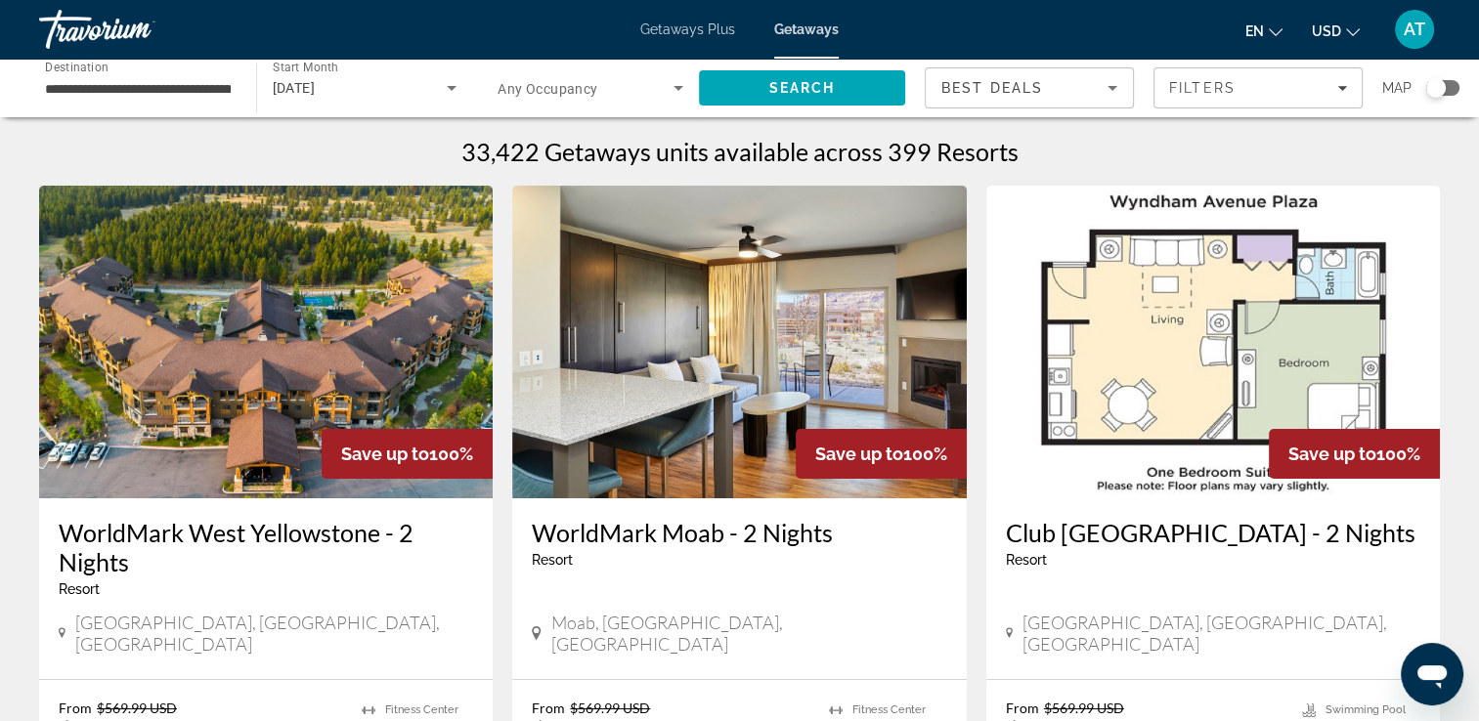
click at [1279, 162] on div "33,422 Getaways units available across 399 Resorts" at bounding box center [739, 151] width 1400 height 29
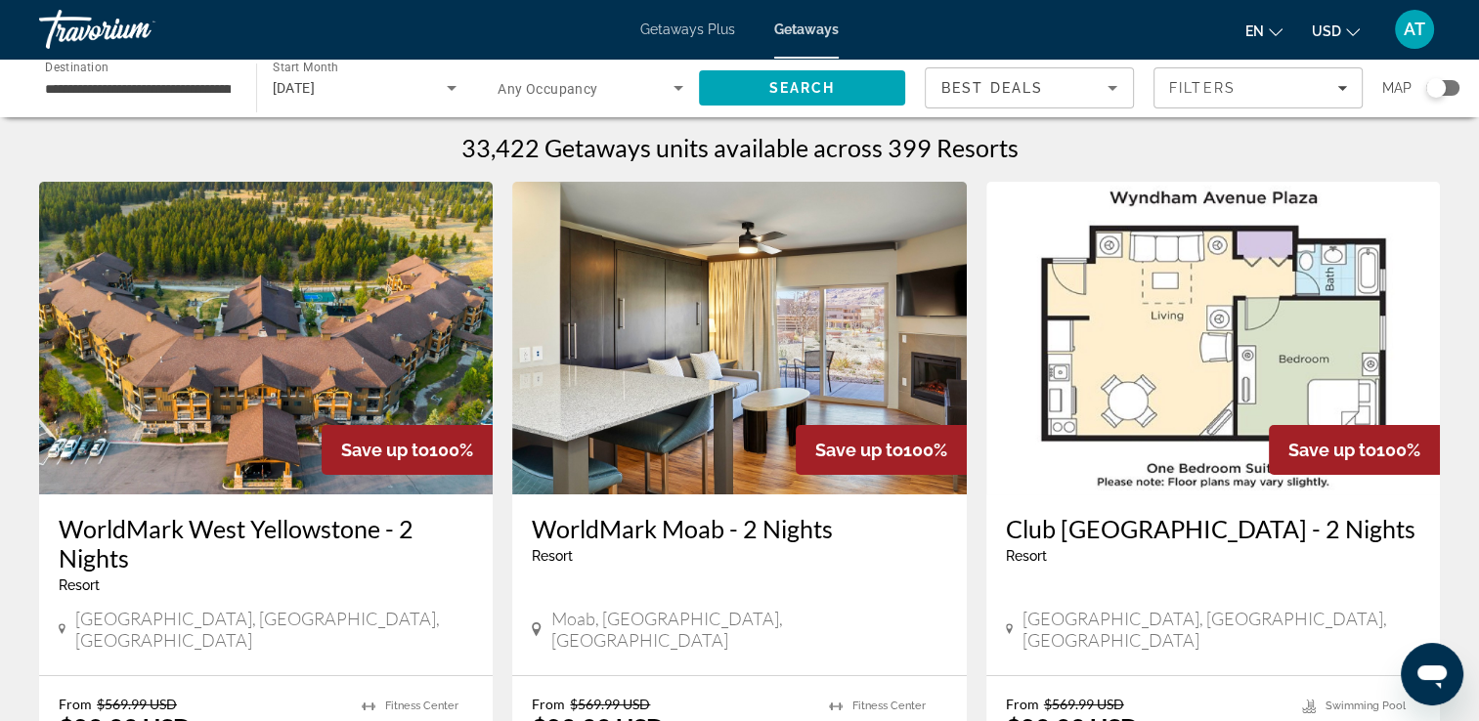
scroll to position [5, 0]
click at [1111, 88] on icon "Sort by" at bounding box center [1112, 88] width 10 height 5
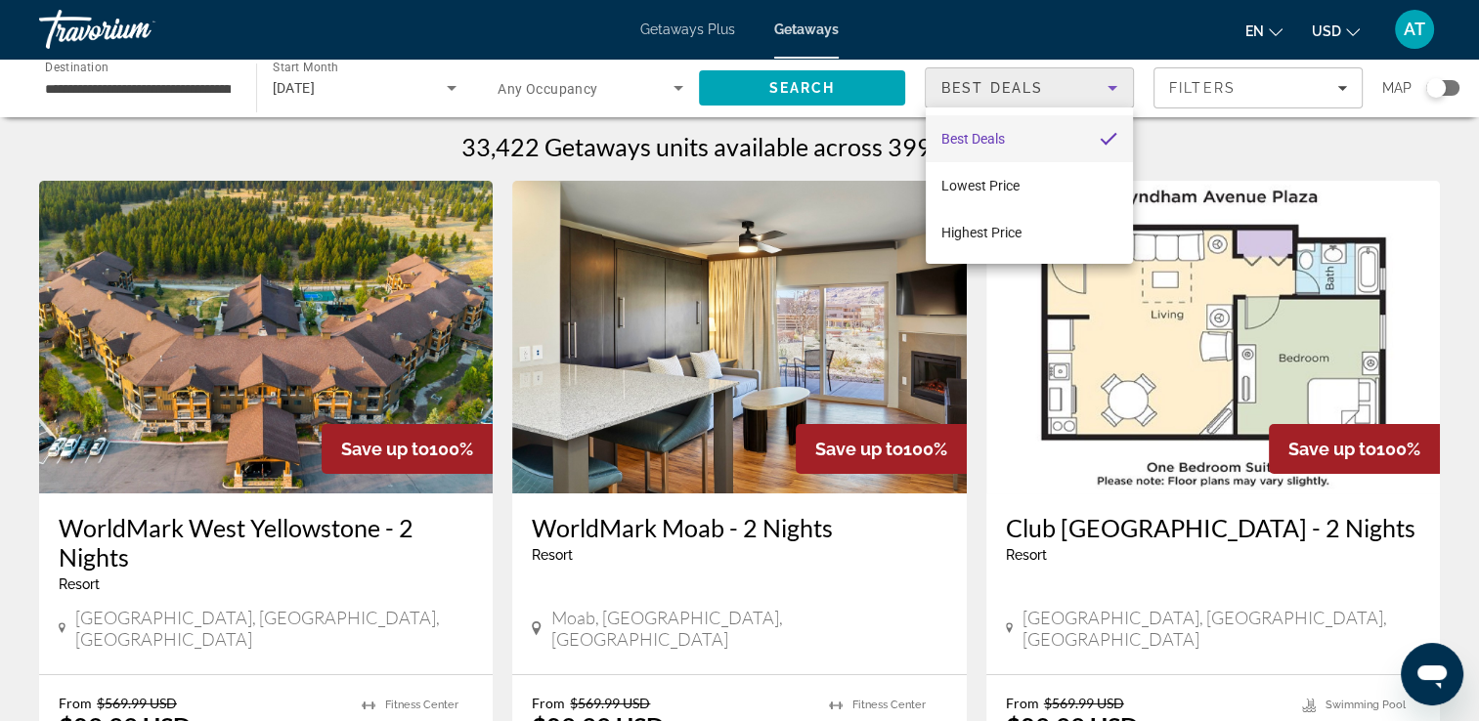
click at [1098, 97] on div at bounding box center [739, 360] width 1479 height 721
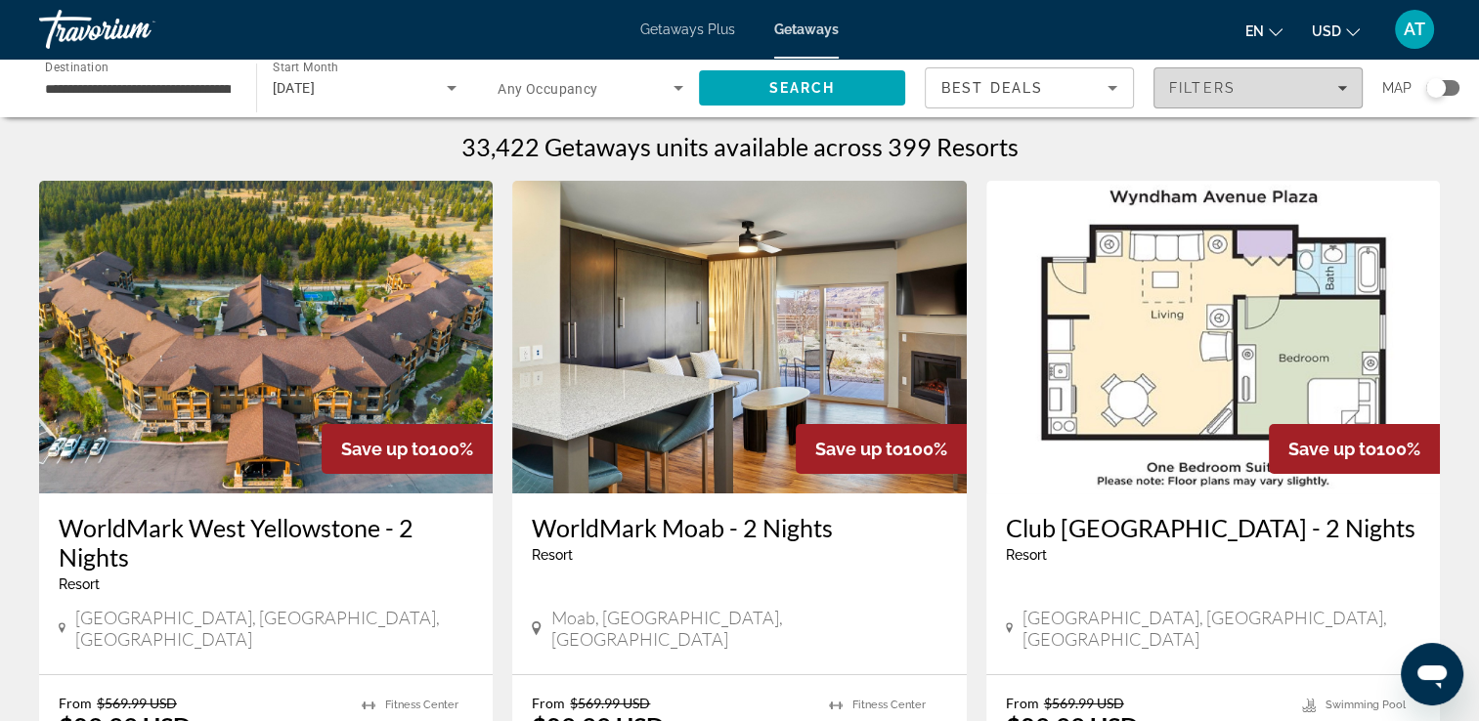
click at [1341, 94] on div "Filters" at bounding box center [1258, 88] width 178 height 16
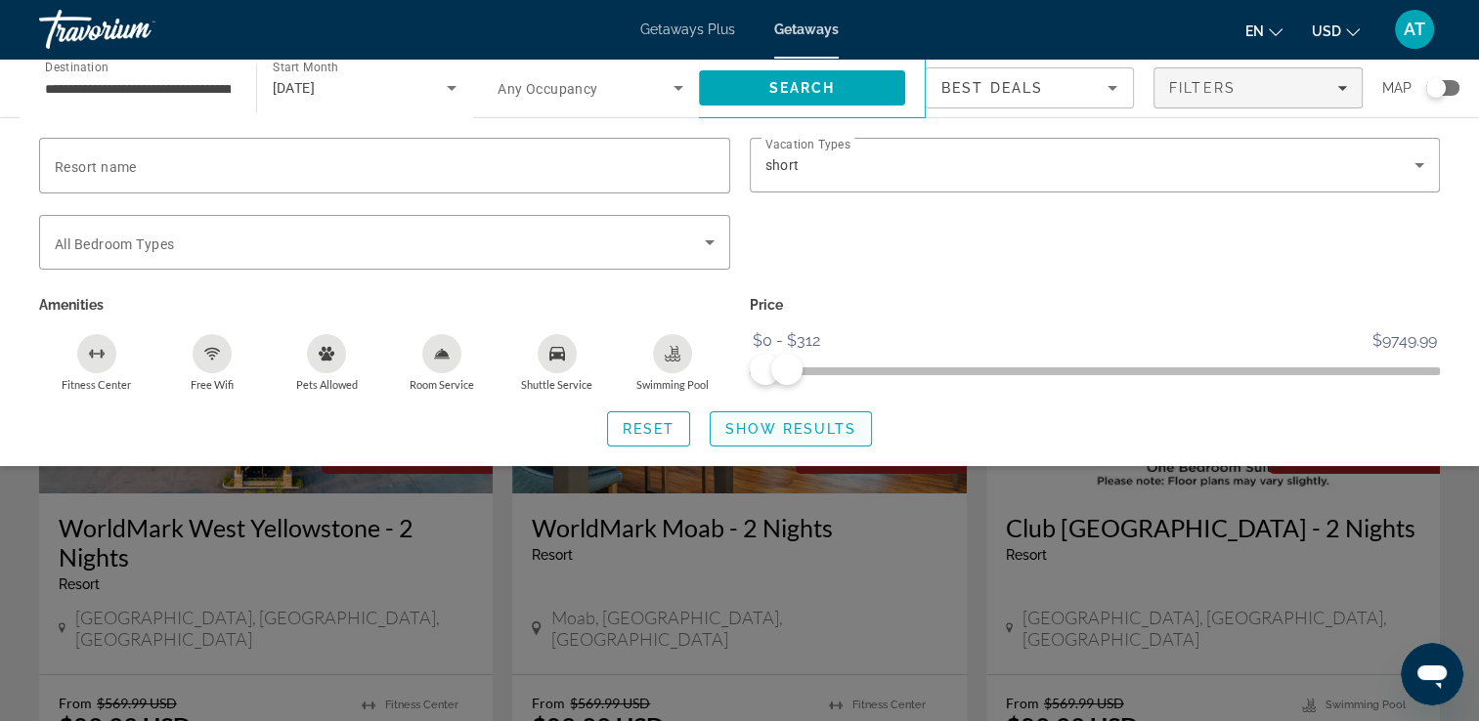
click at [780, 434] on span "Show Results" at bounding box center [790, 429] width 131 height 16
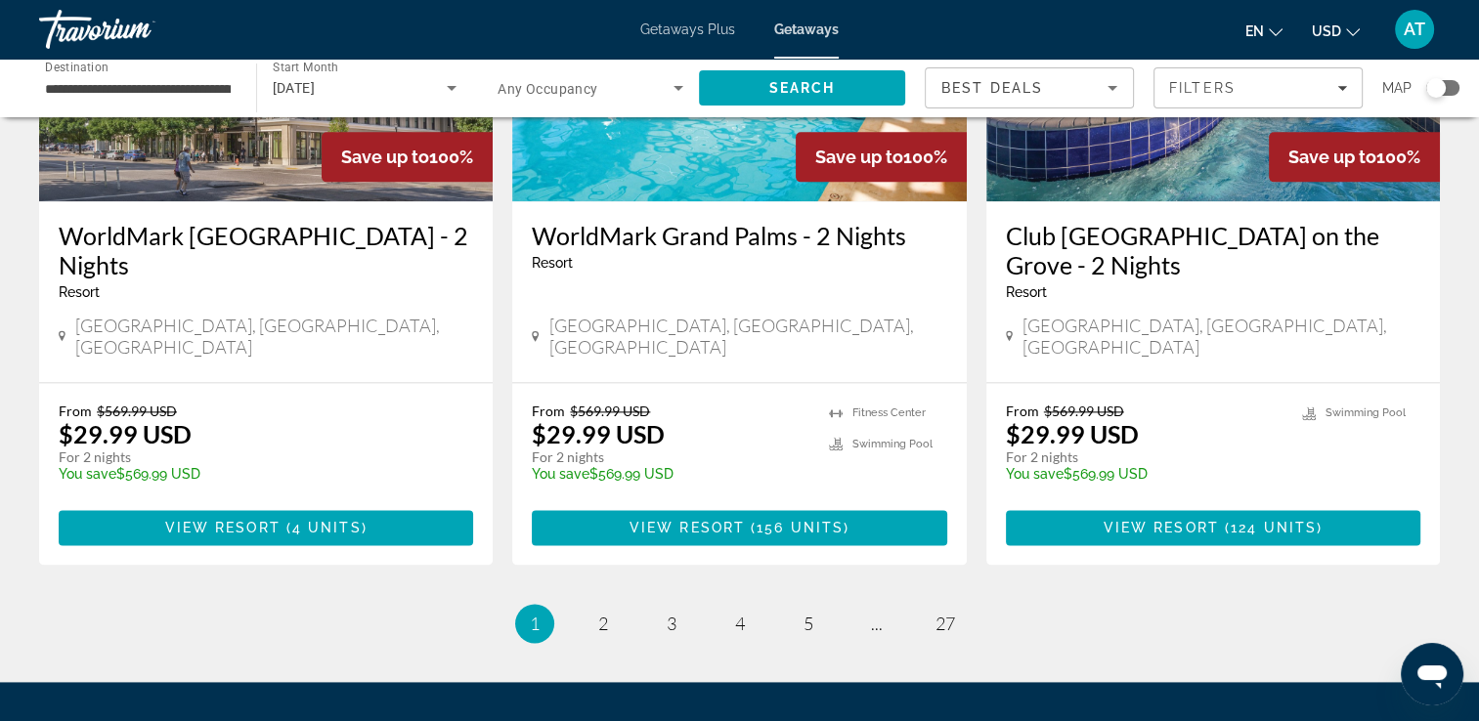
scroll to position [2404, 0]
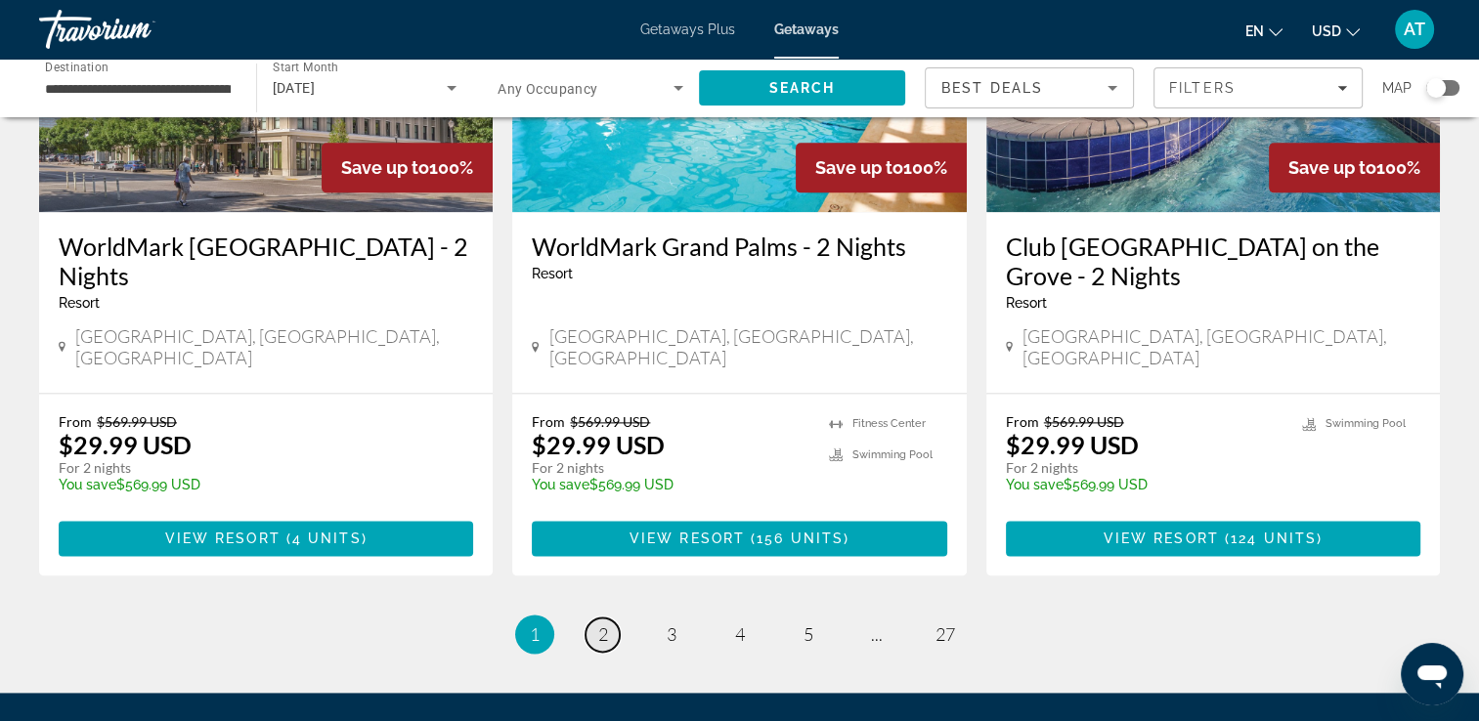
click at [602, 624] on span "2" at bounding box center [603, 635] width 10 height 22
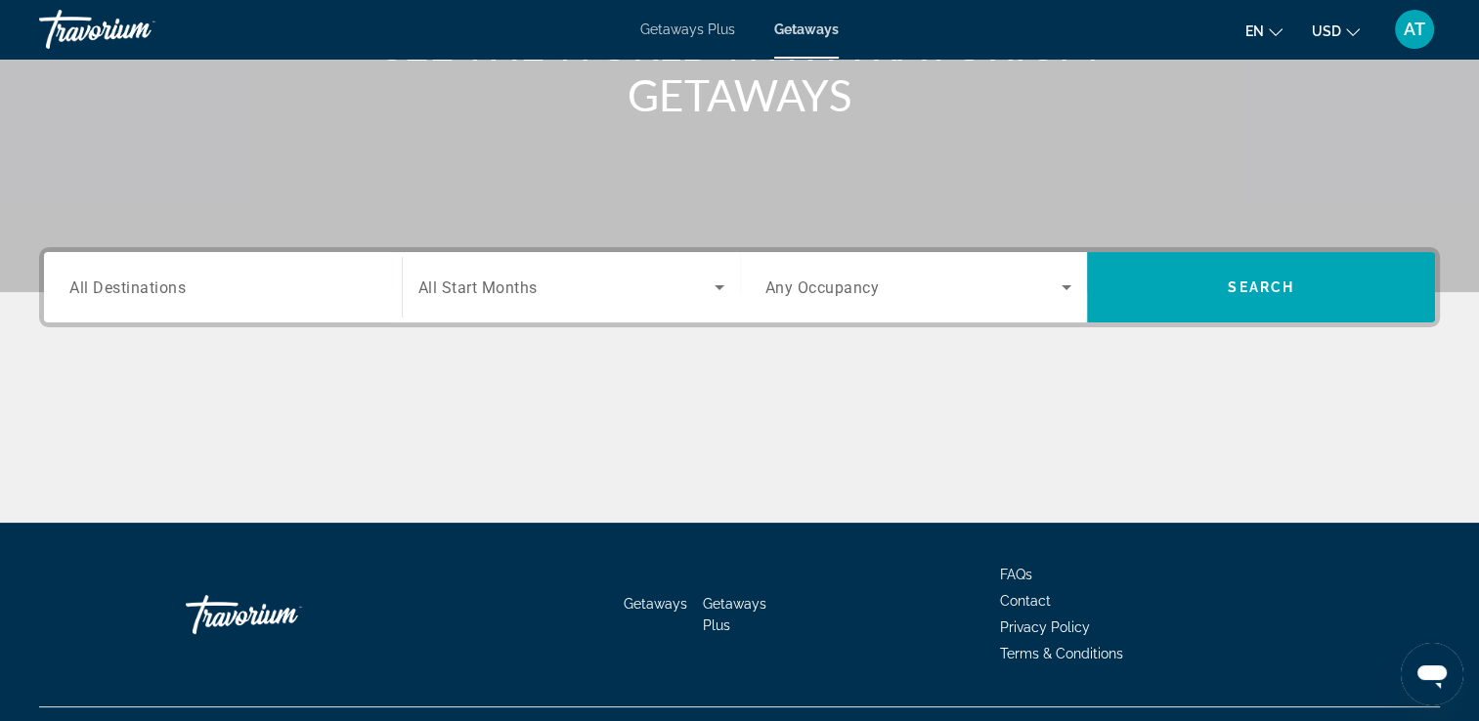
scroll to position [334, 0]
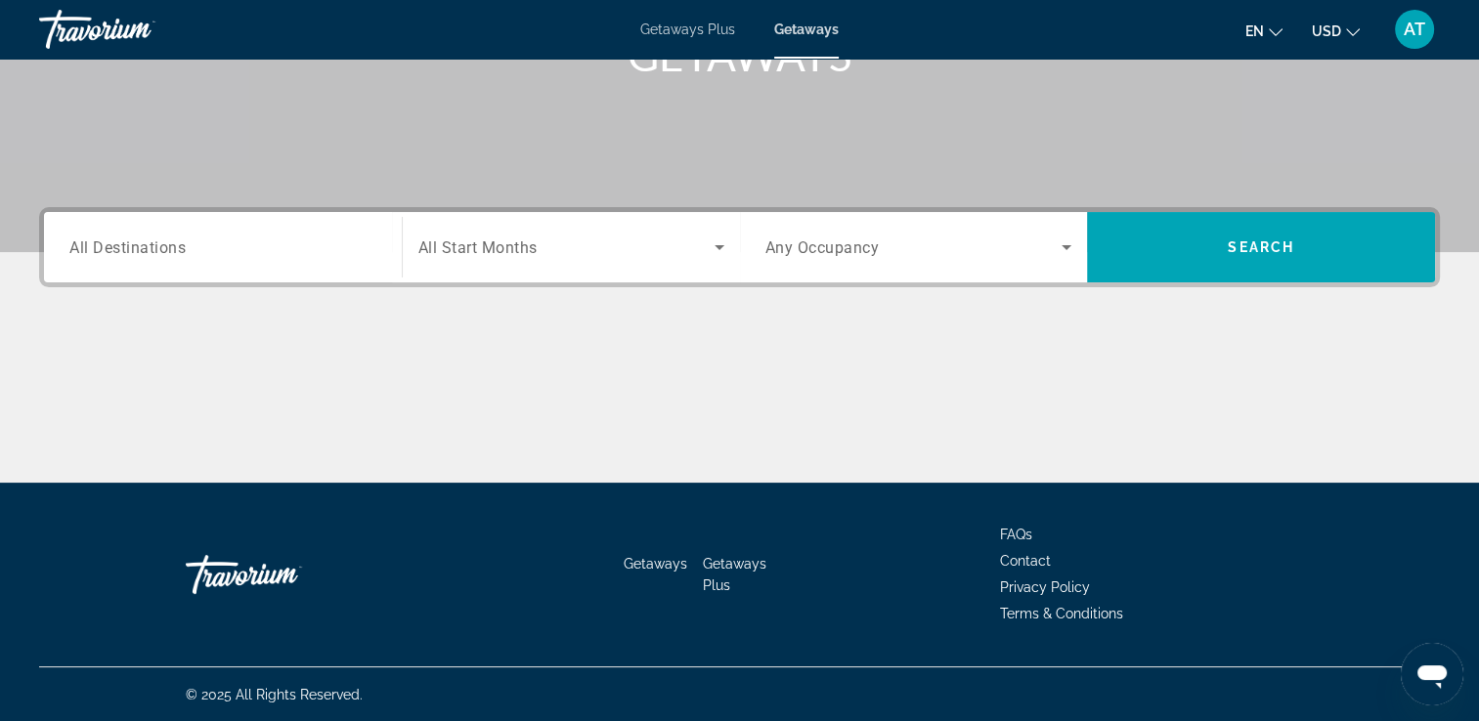
click at [894, 346] on div "Main content" at bounding box center [739, 409] width 1400 height 147
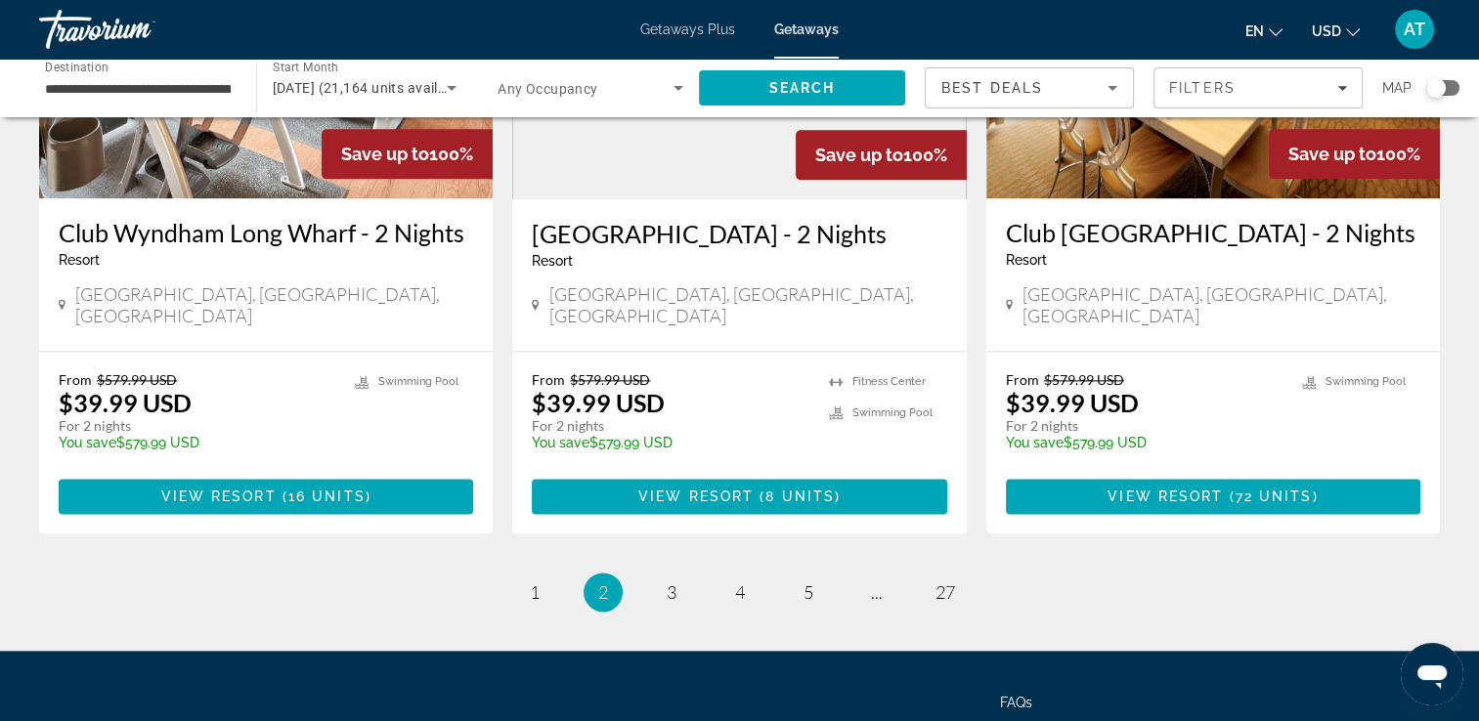
scroll to position [2481, 0]
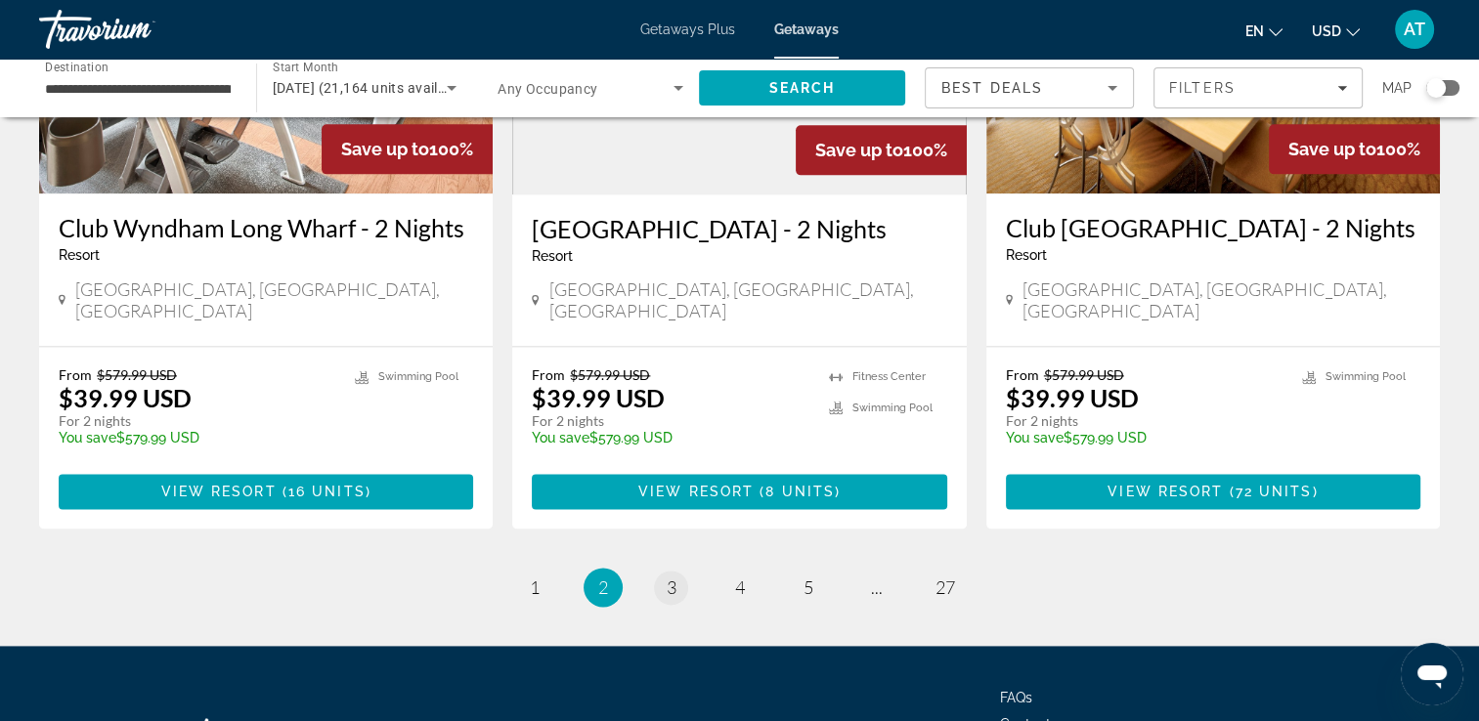
click at [673, 577] on span "3" at bounding box center [672, 588] width 10 height 22
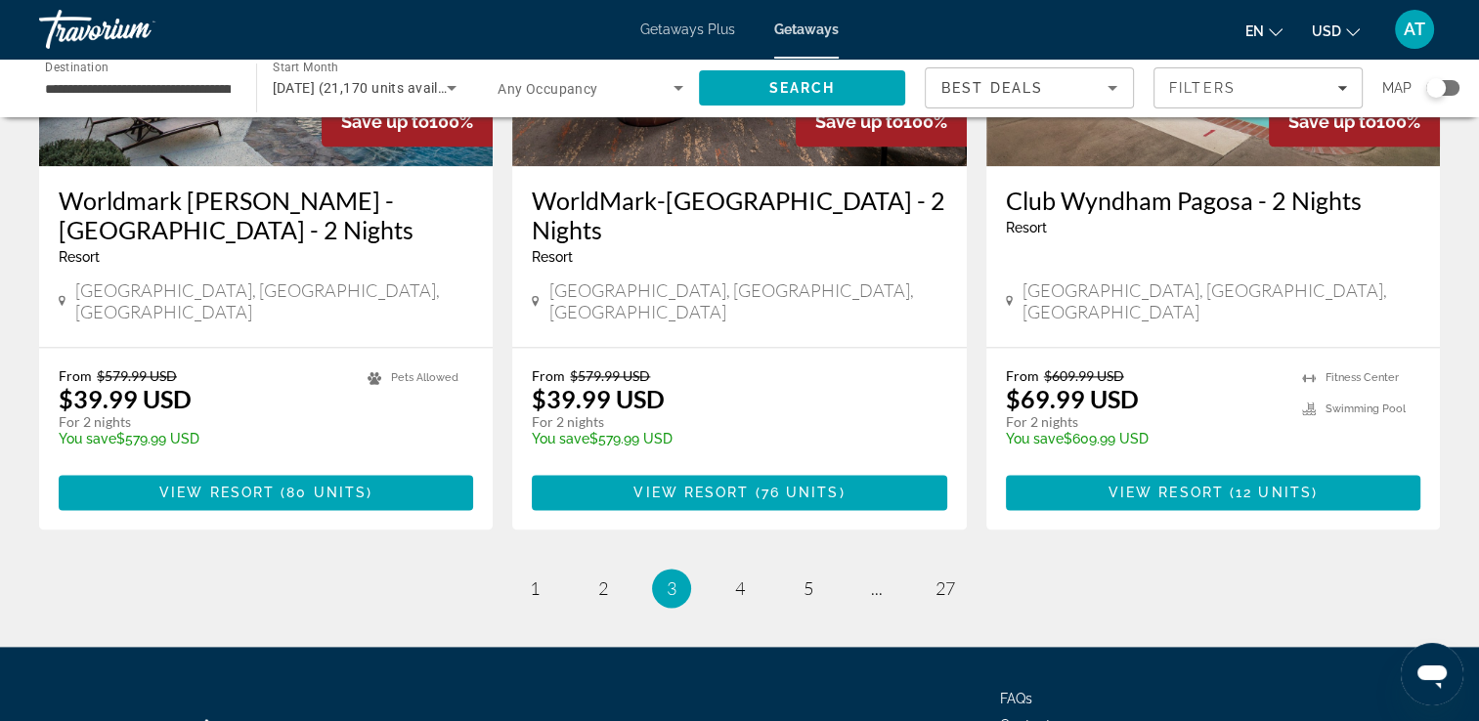
scroll to position [2476, 0]
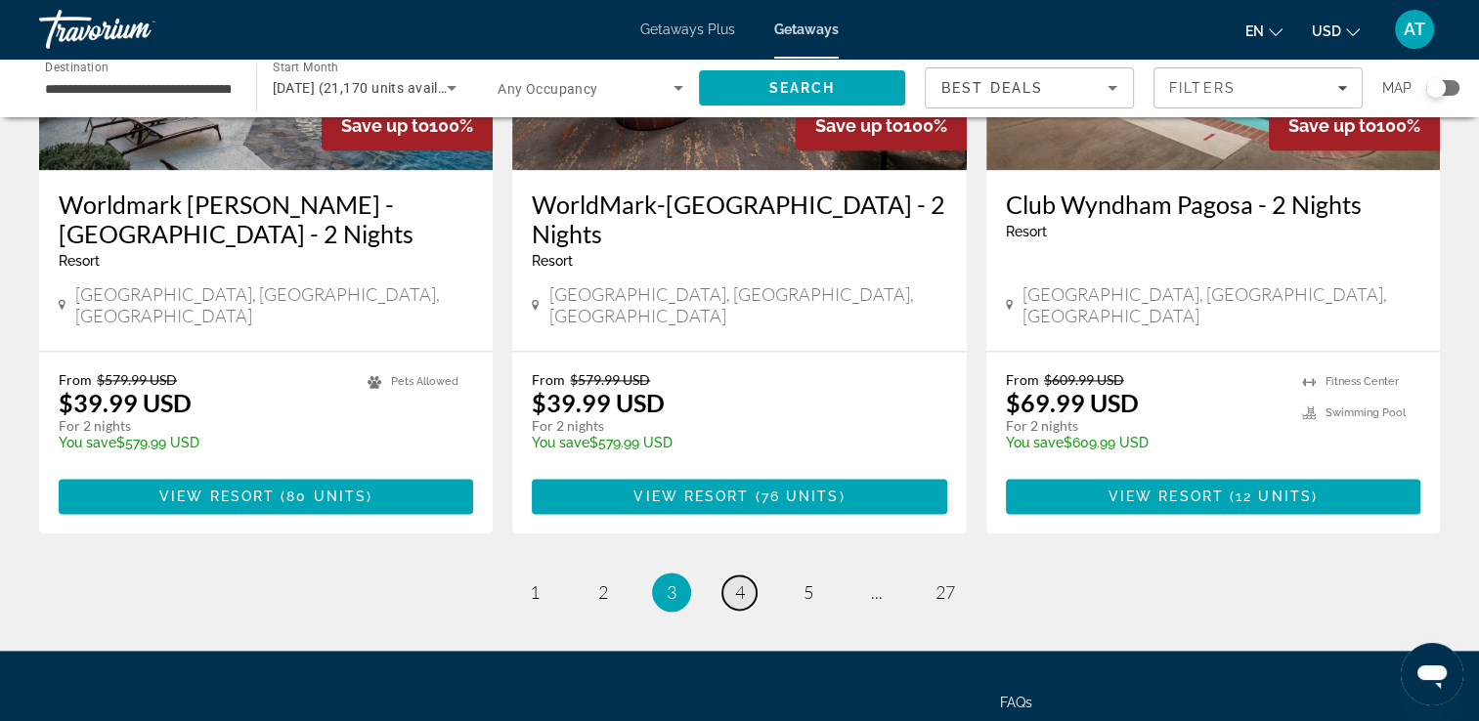
click at [739, 581] on span "4" at bounding box center [740, 592] width 10 height 22
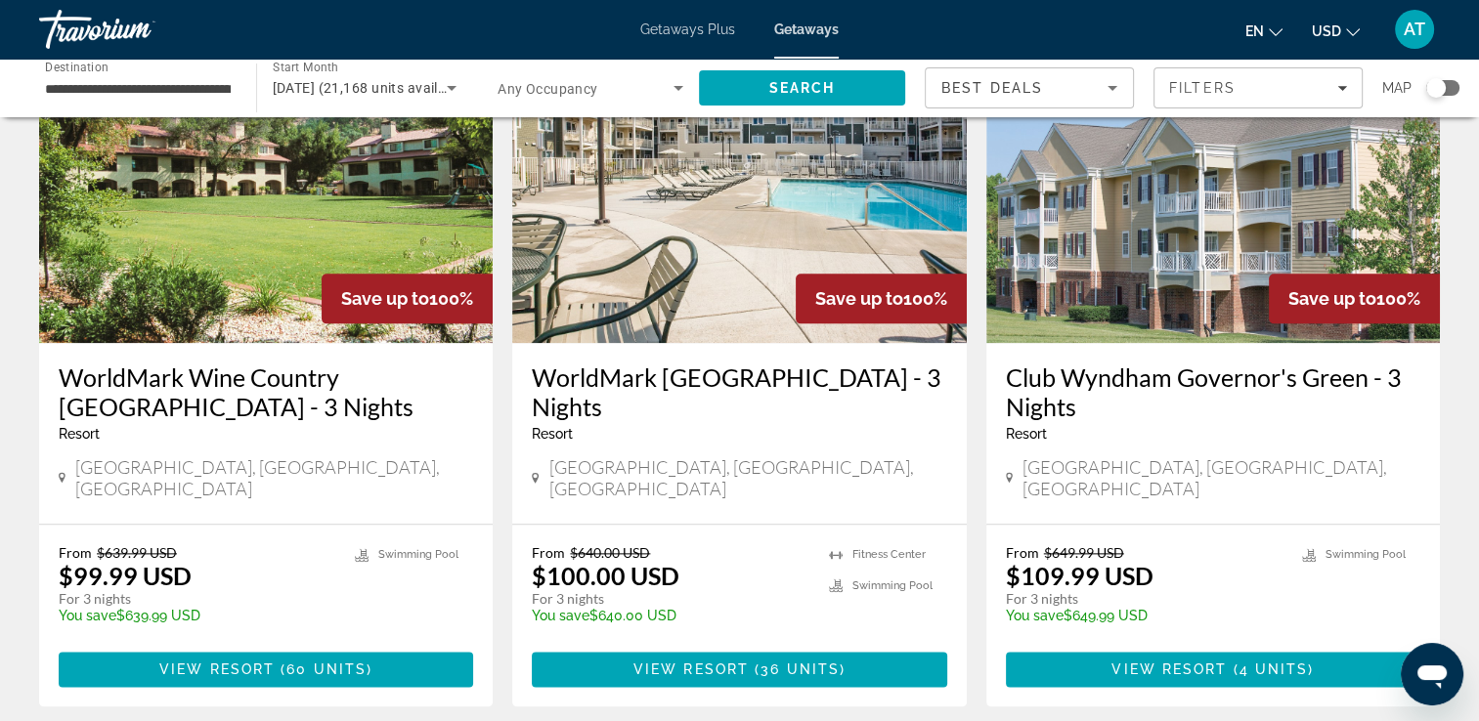
scroll to position [2240, 0]
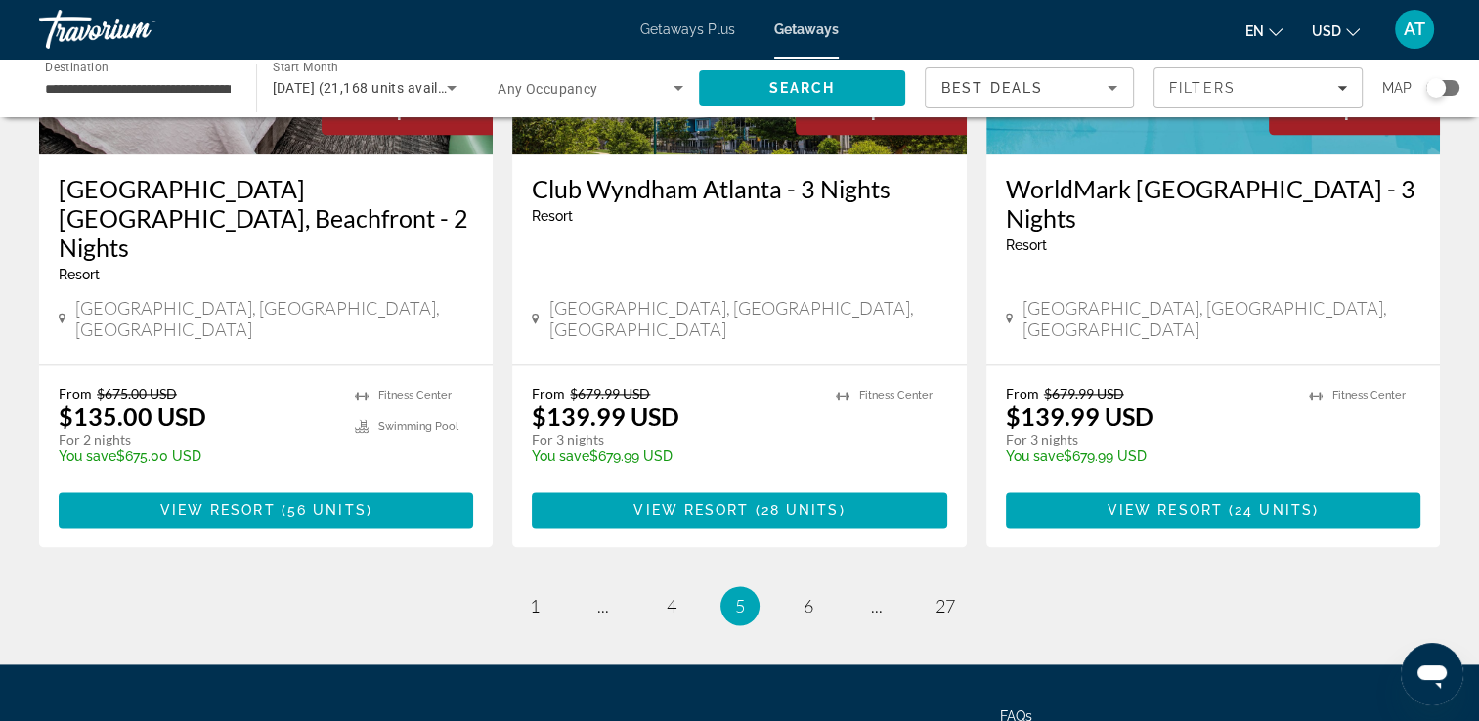
scroll to position [2494, 0]
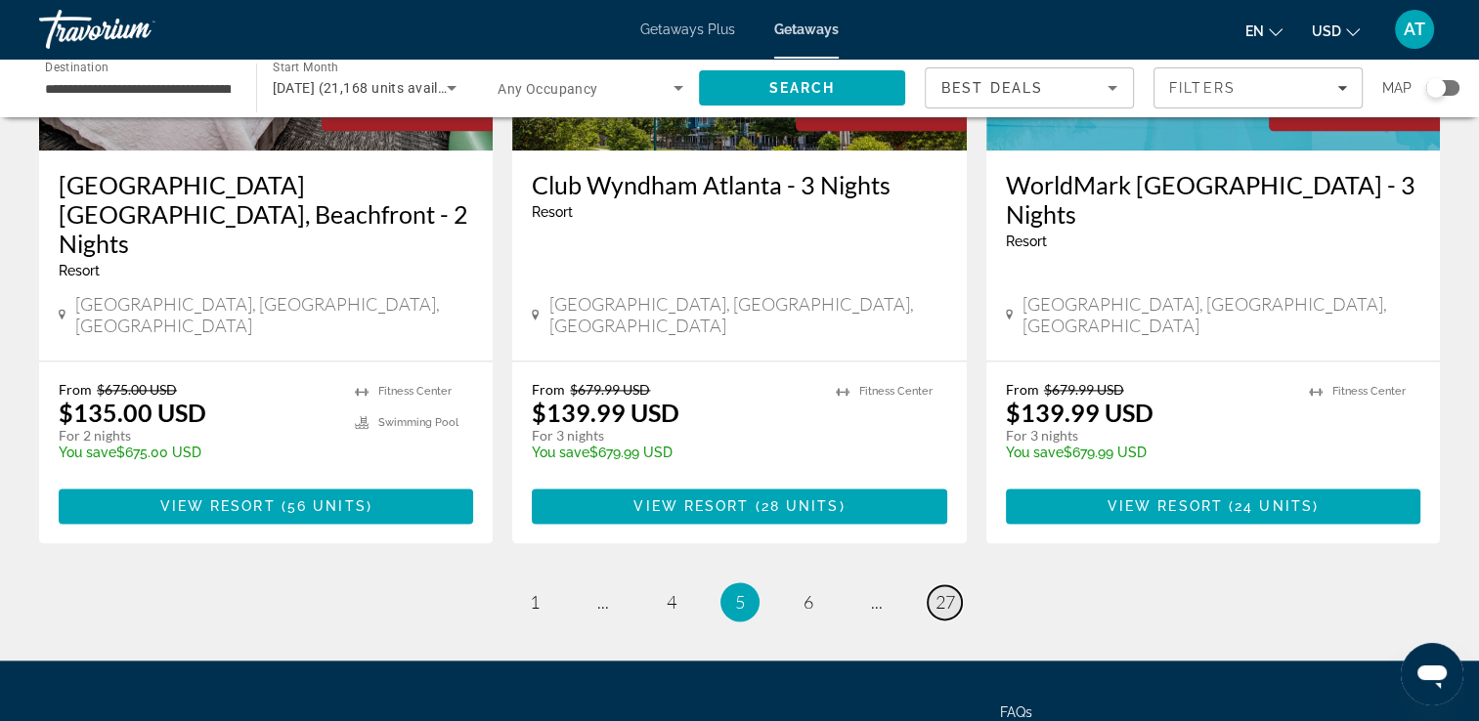
click at [941, 591] on span "27" at bounding box center [945, 602] width 20 height 22
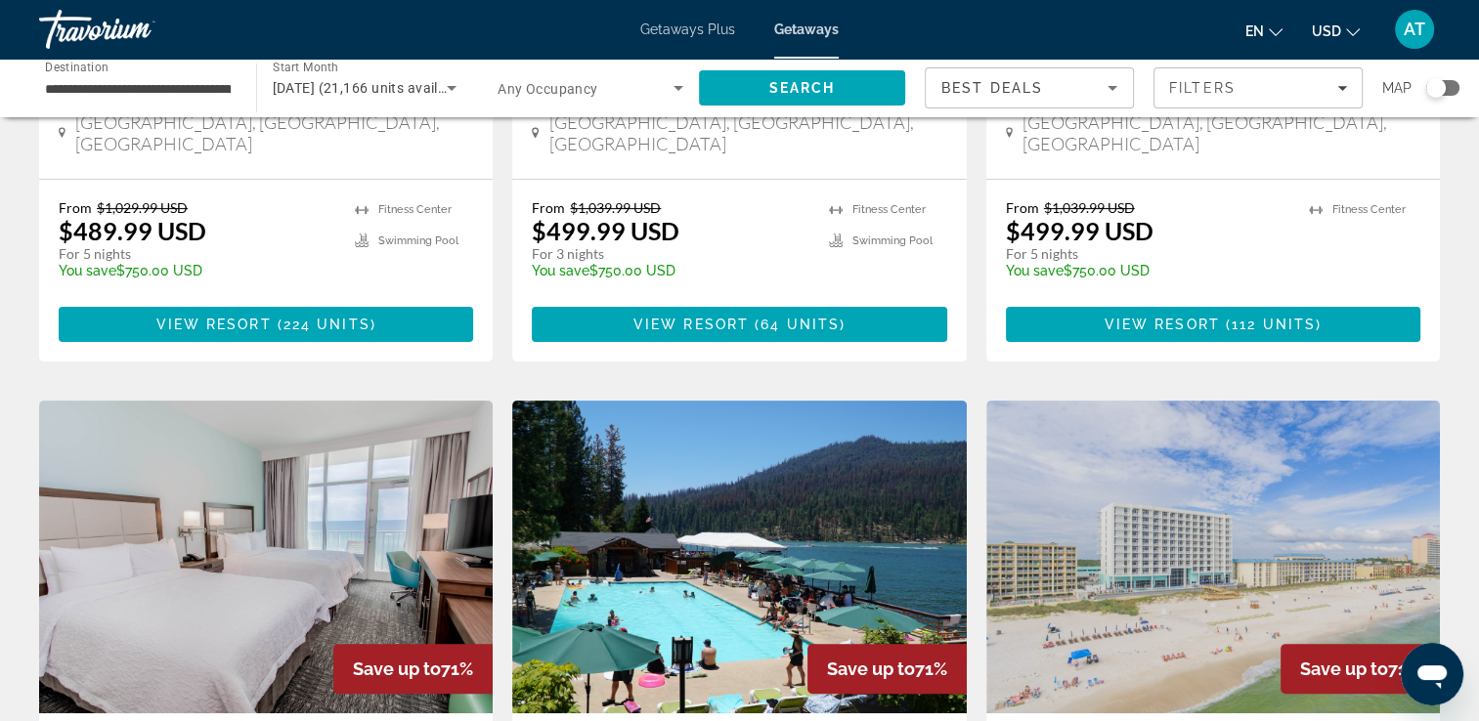
scroll to position [443, 0]
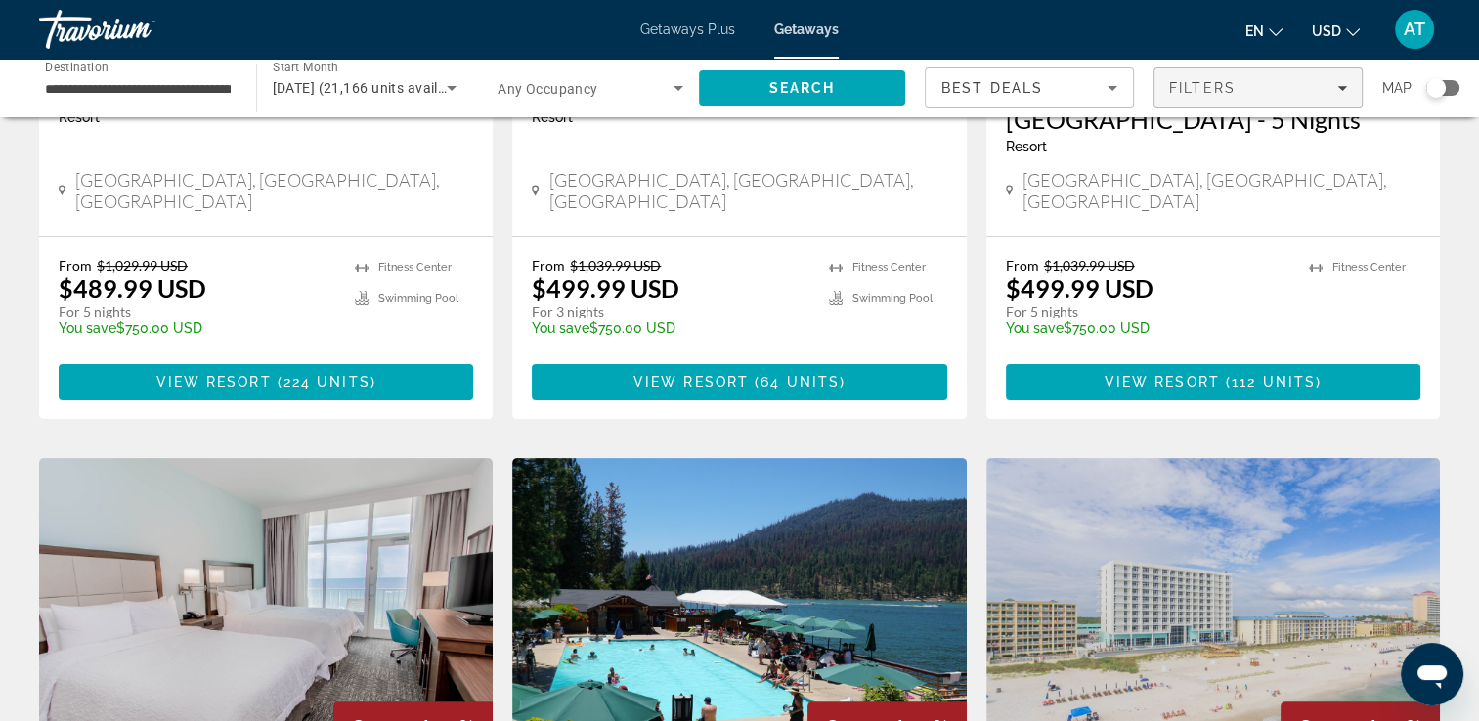
click at [1248, 95] on div "Filters" at bounding box center [1258, 88] width 178 height 16
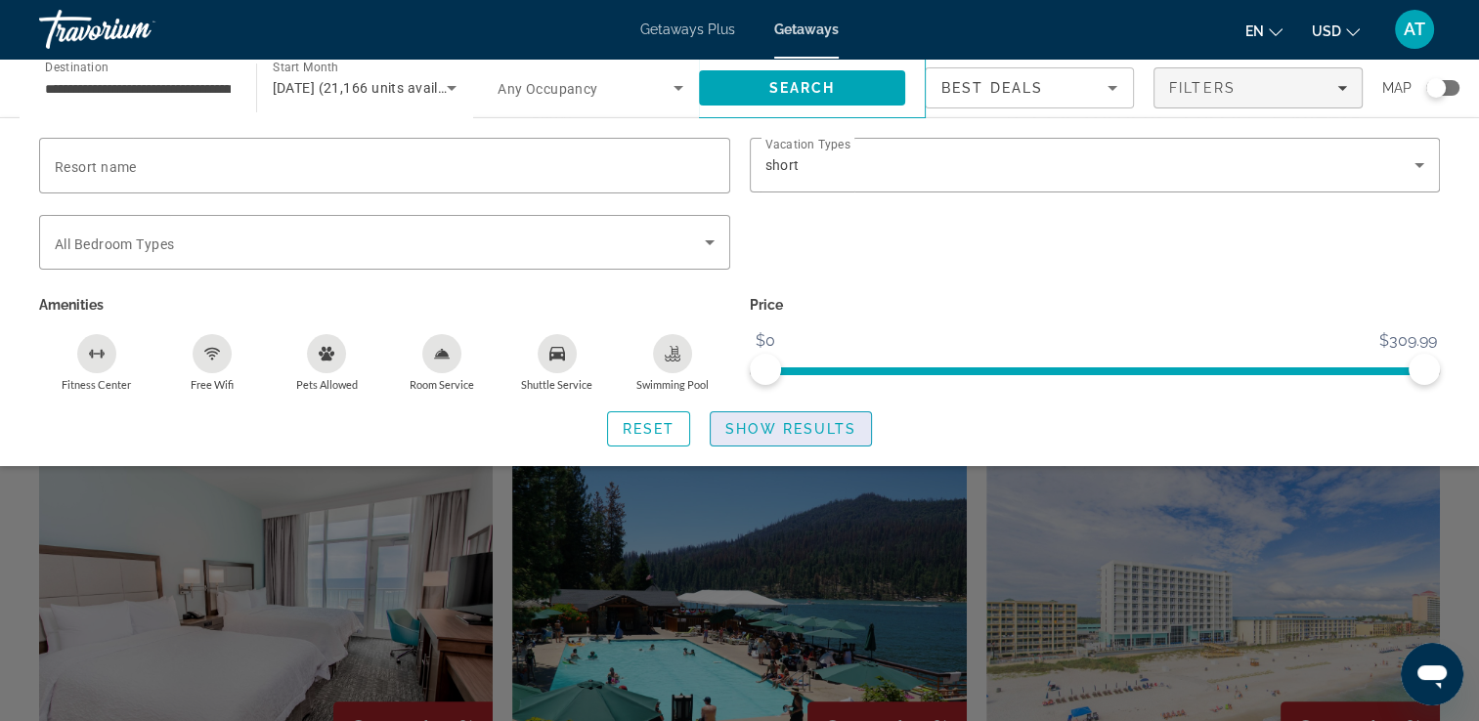
click at [809, 438] on span "Search widget" at bounding box center [790, 429] width 160 height 47
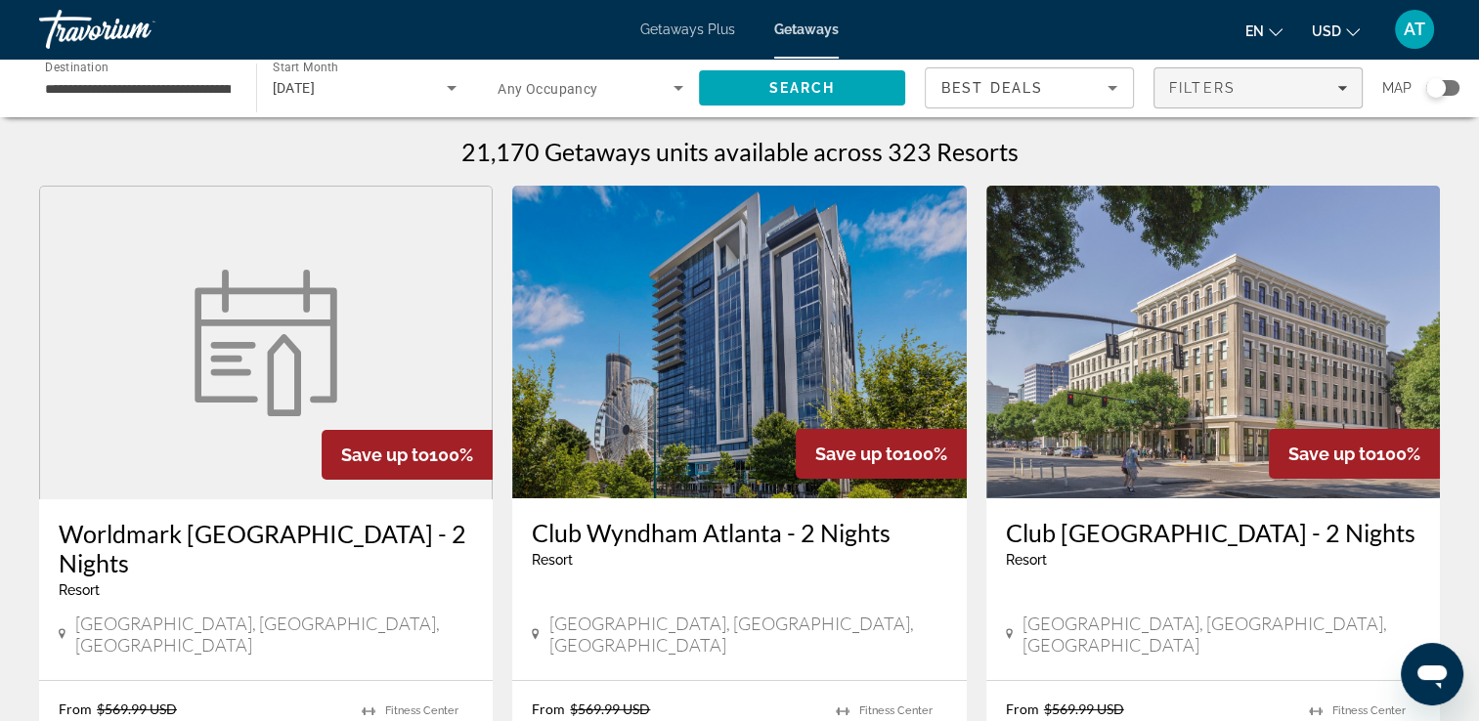
click at [1330, 90] on div "Filters" at bounding box center [1258, 88] width 178 height 16
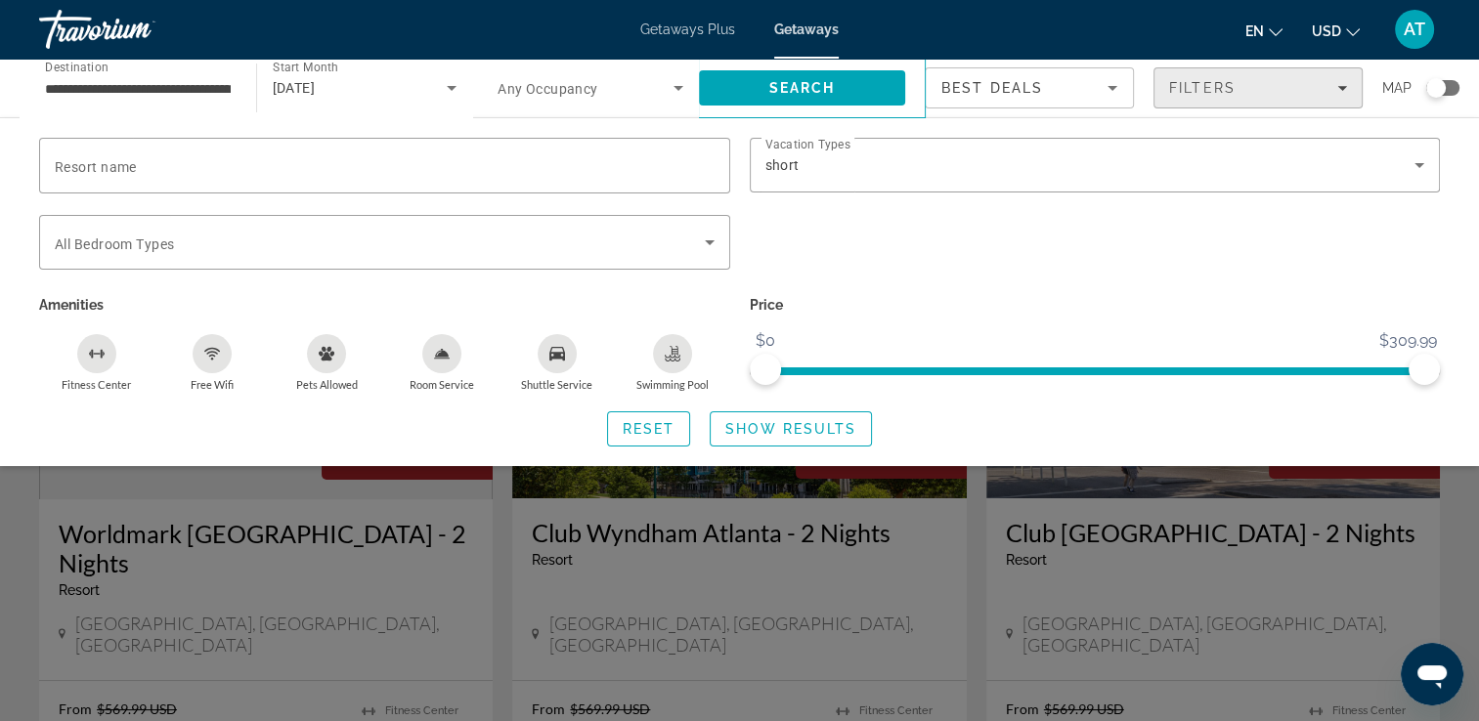
click at [1344, 89] on icon "Filters" at bounding box center [1342, 88] width 10 height 10
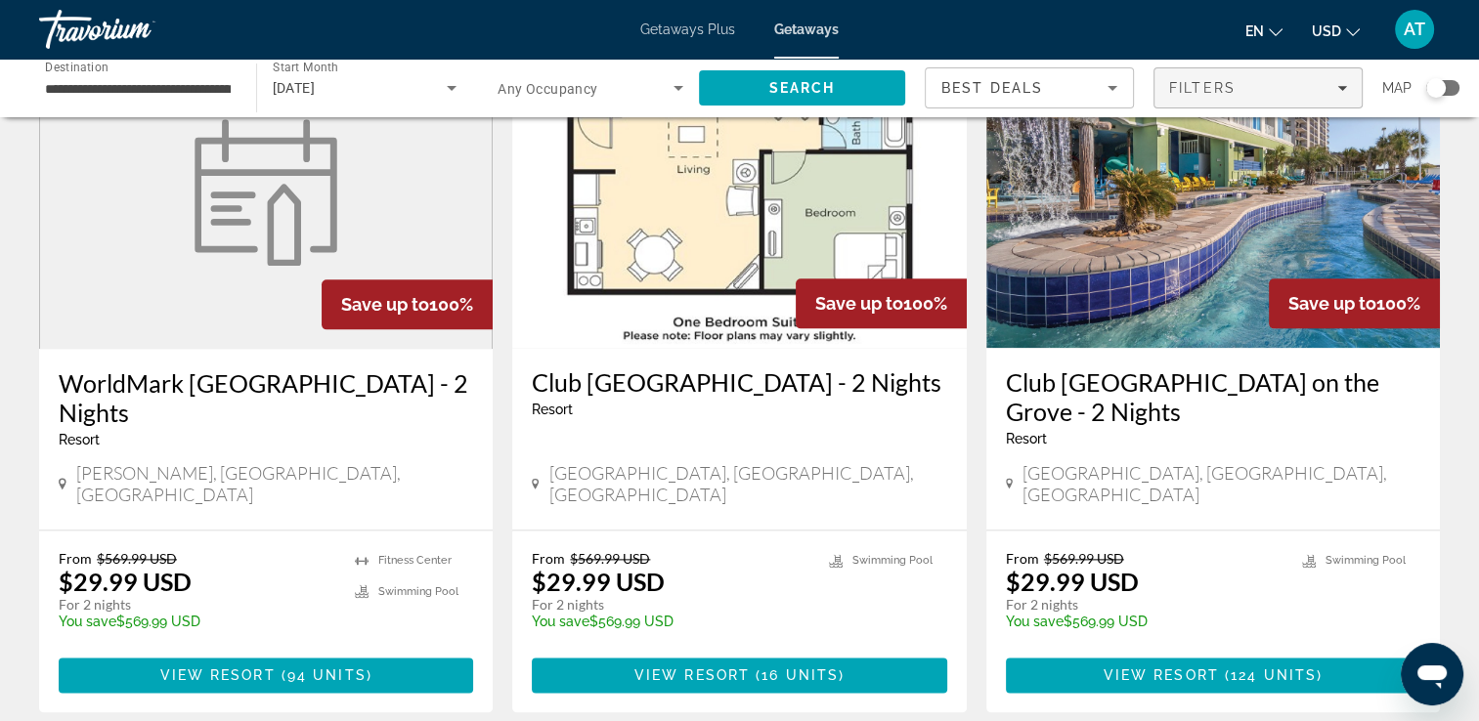
scroll to position [2557, 0]
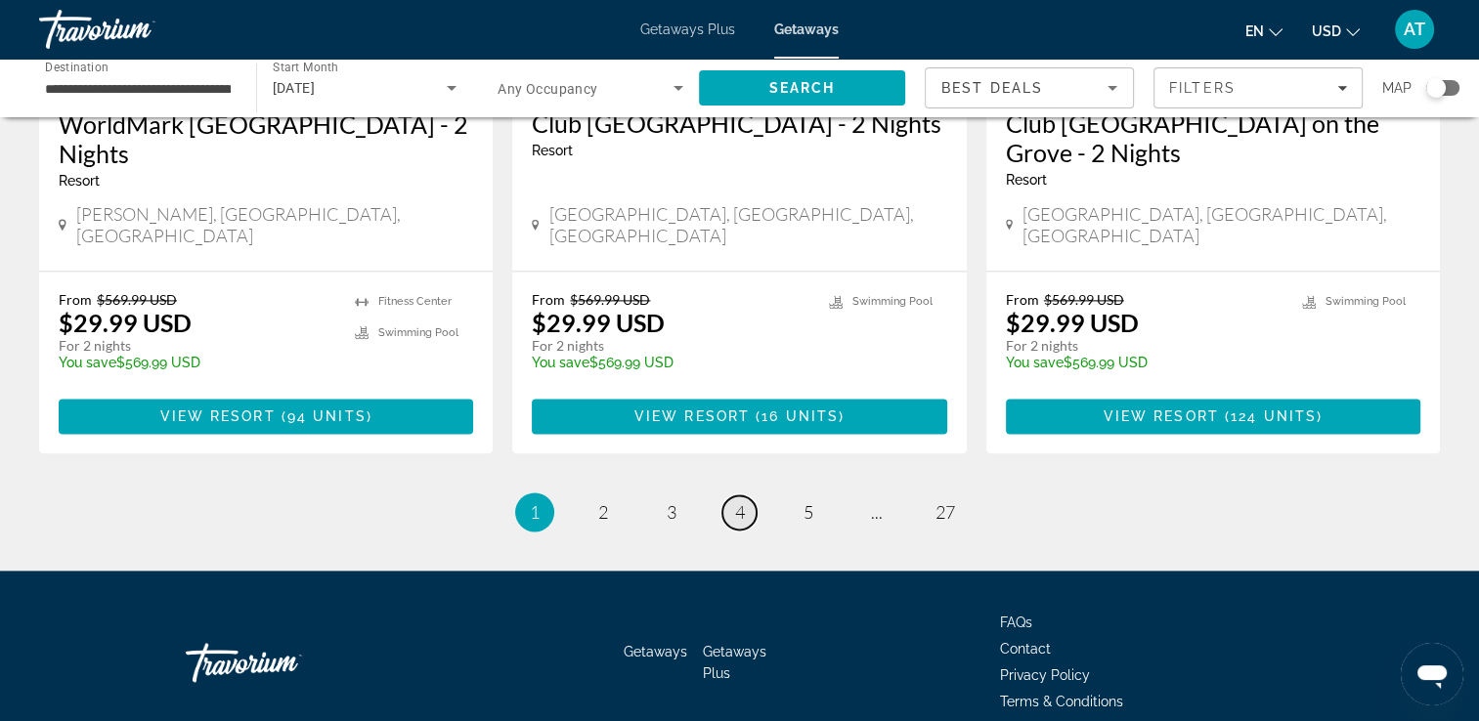
click at [739, 501] on span "4" at bounding box center [740, 512] width 10 height 22
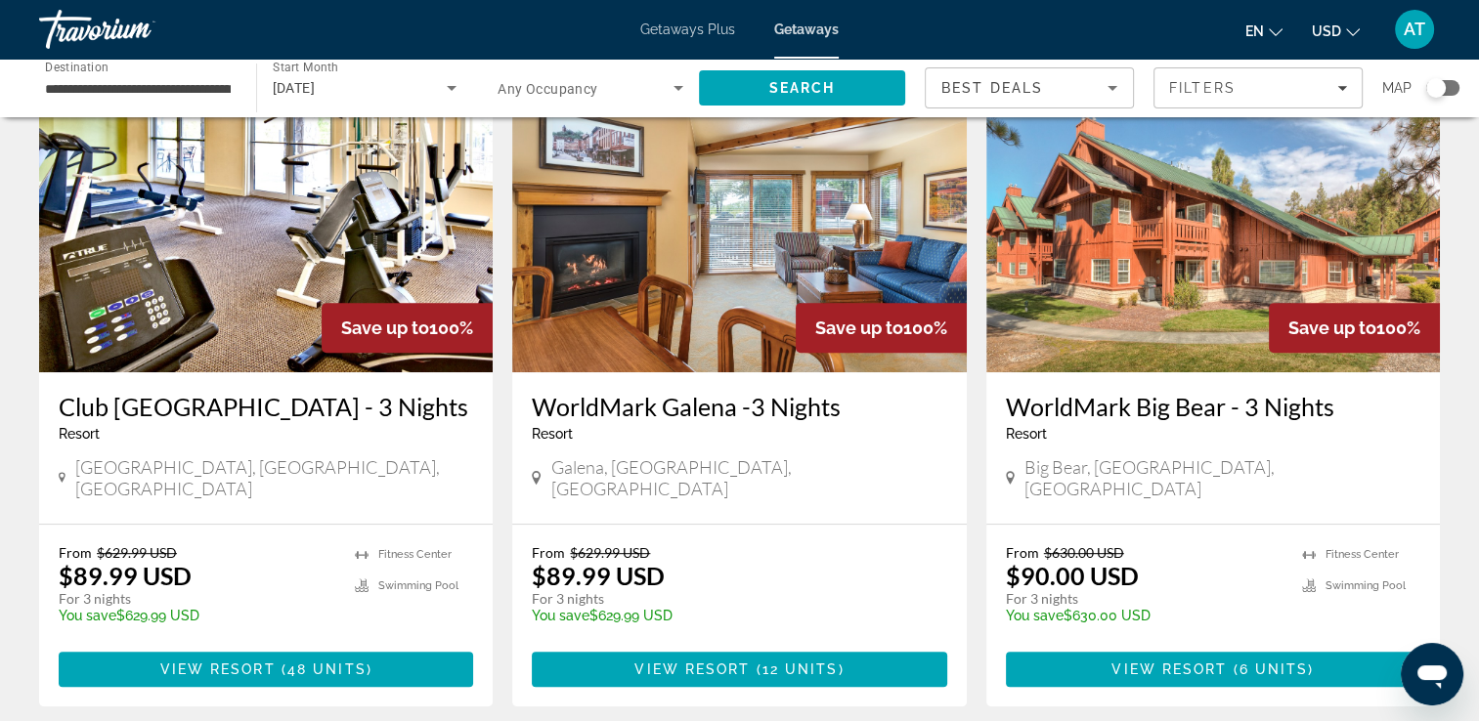
scroll to position [814, 0]
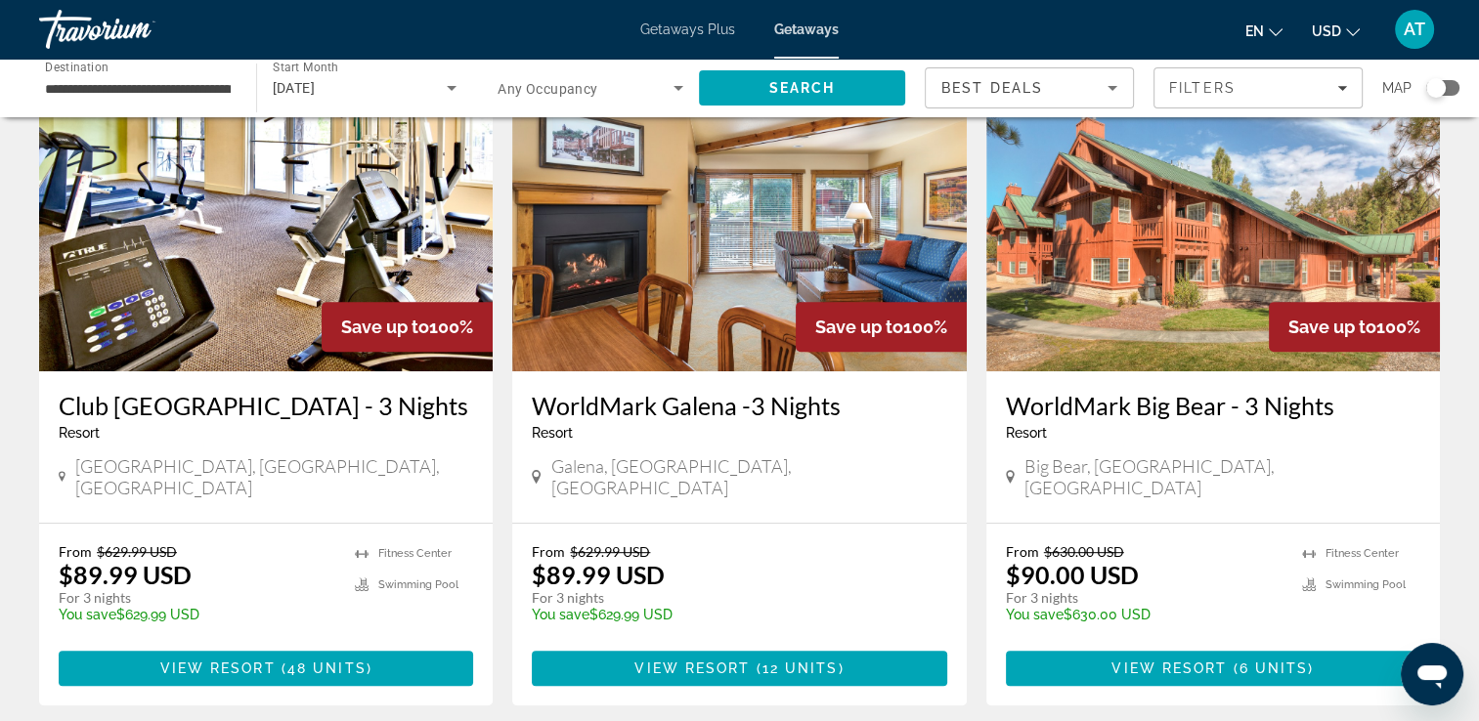
click at [1407, 342] on img "Main content" at bounding box center [1212, 215] width 453 height 313
